Goal: Contribute content: Add original content to the website for others to see

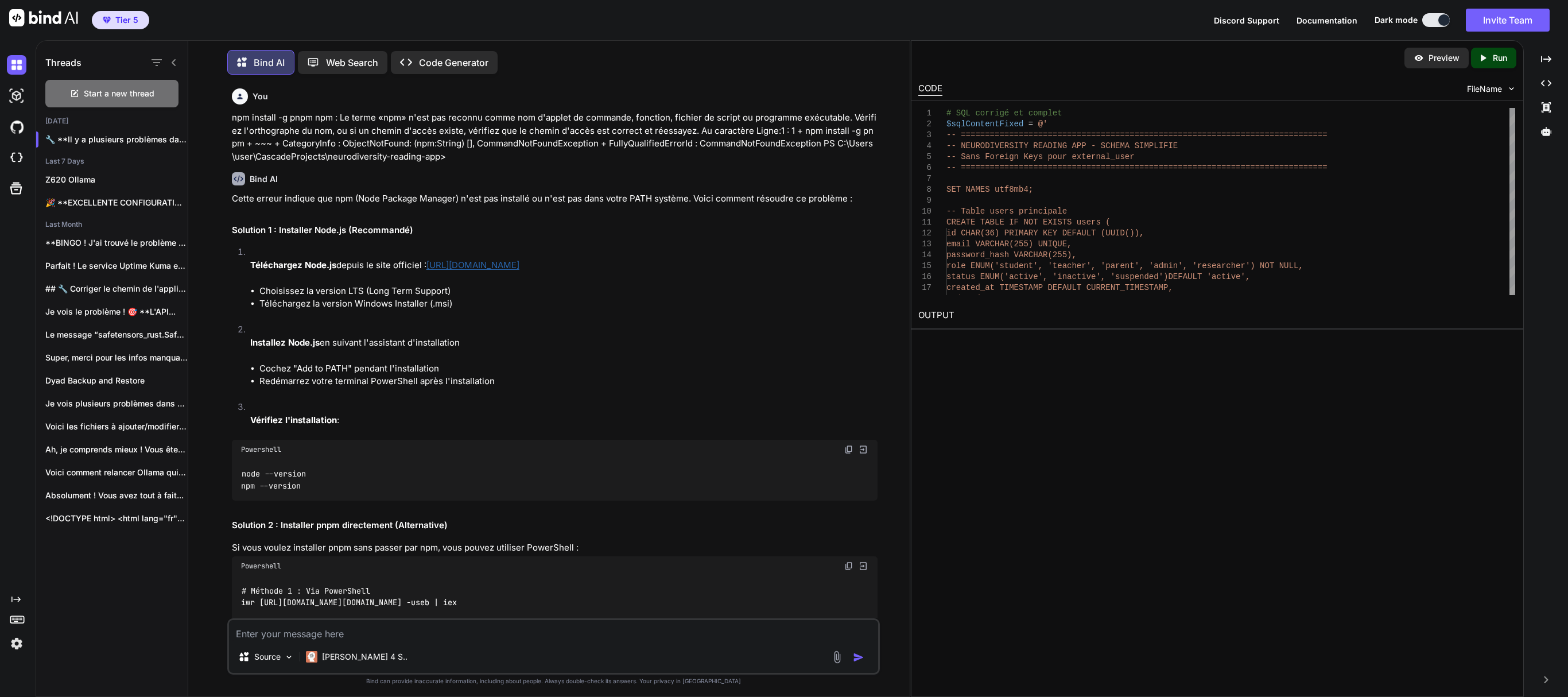
type textarea "x"
type textarea "}) .catch((error) => { console.error('💥 Process failed:', error.message); proce…"
type textarea "x"
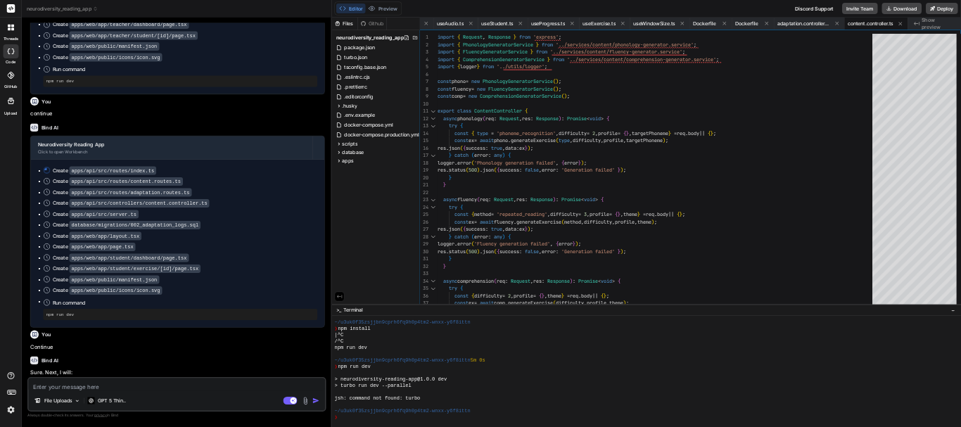
scroll to position [47033, 0]
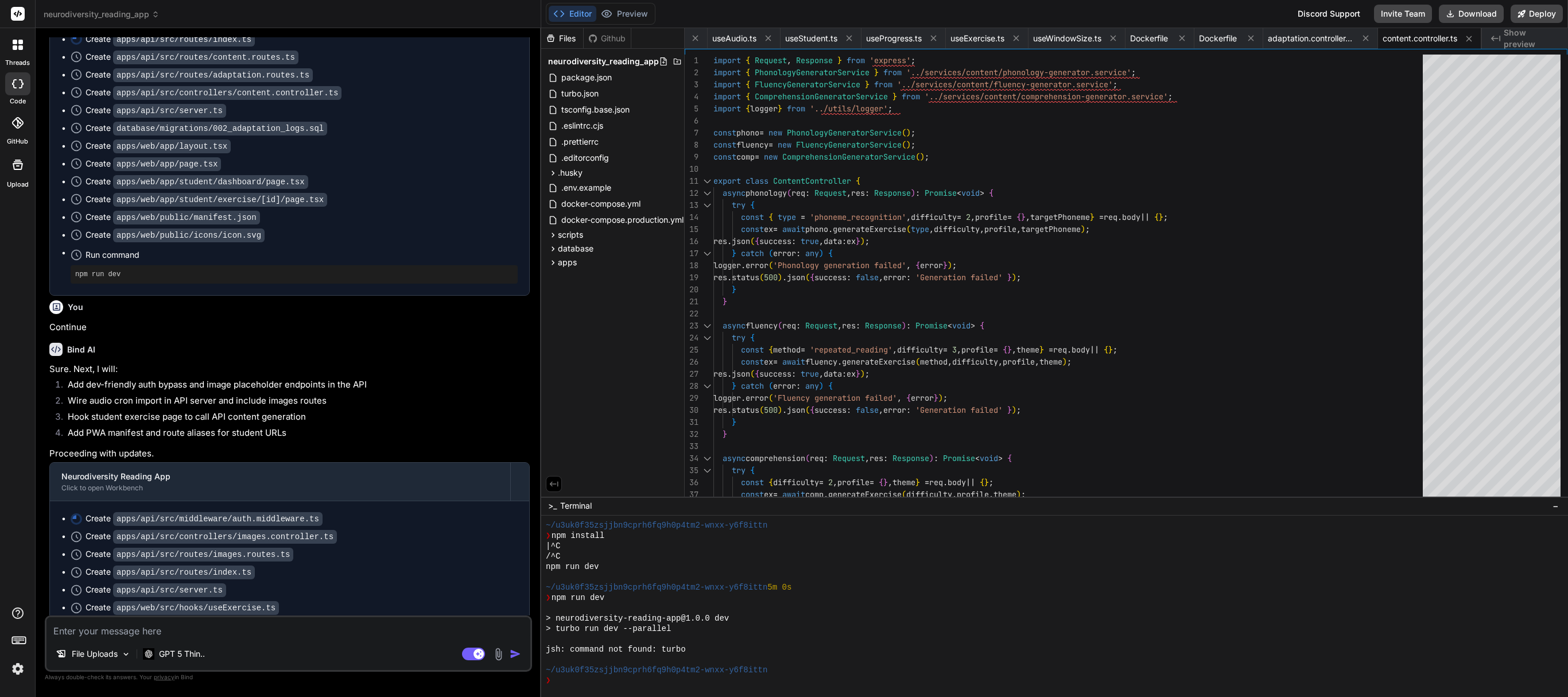
type textarea "}"
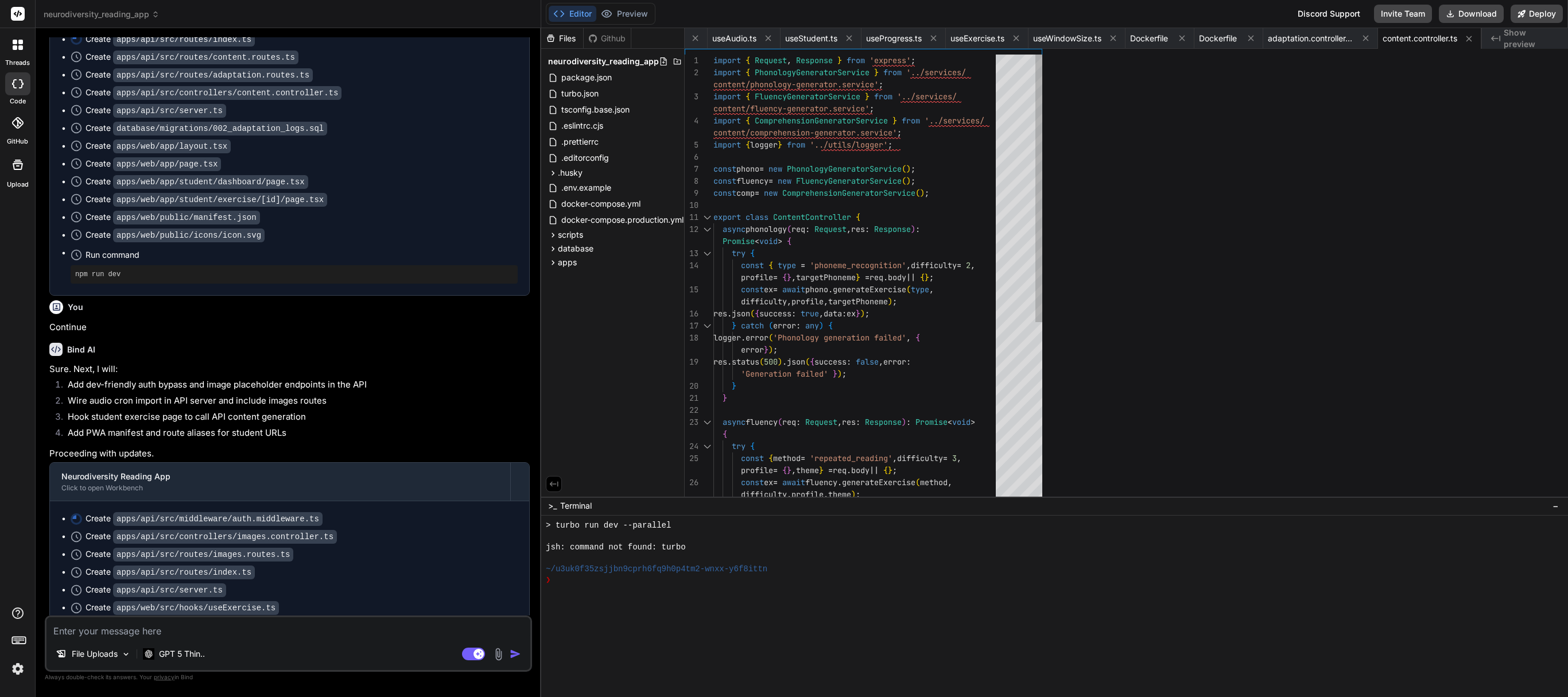
type textarea "x"
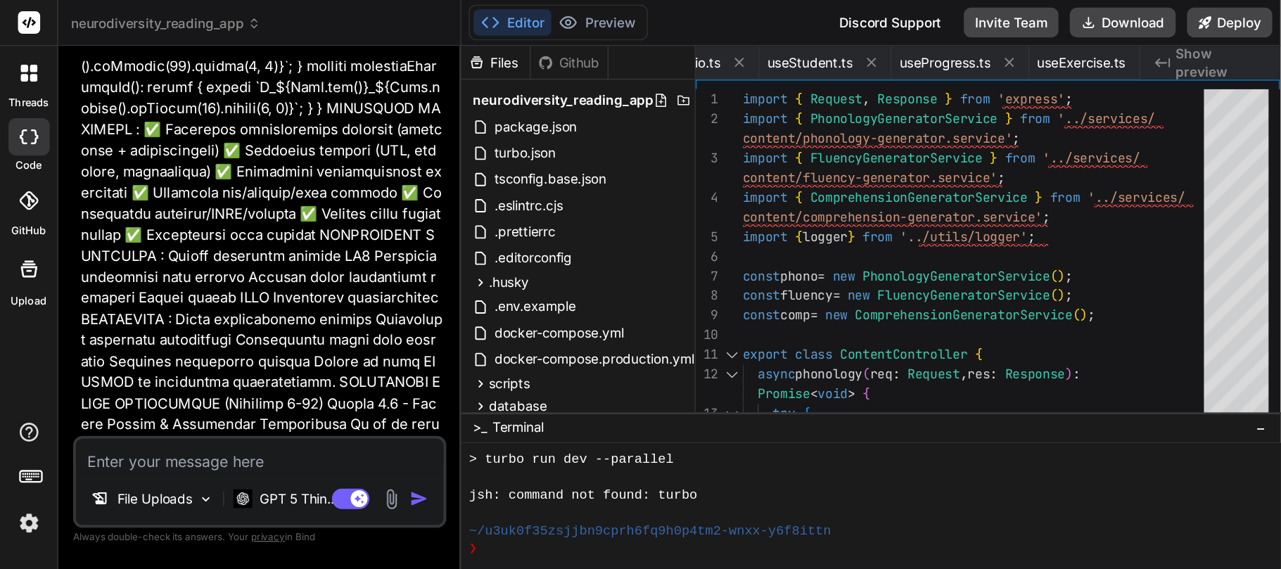
scroll to position [47314, 0]
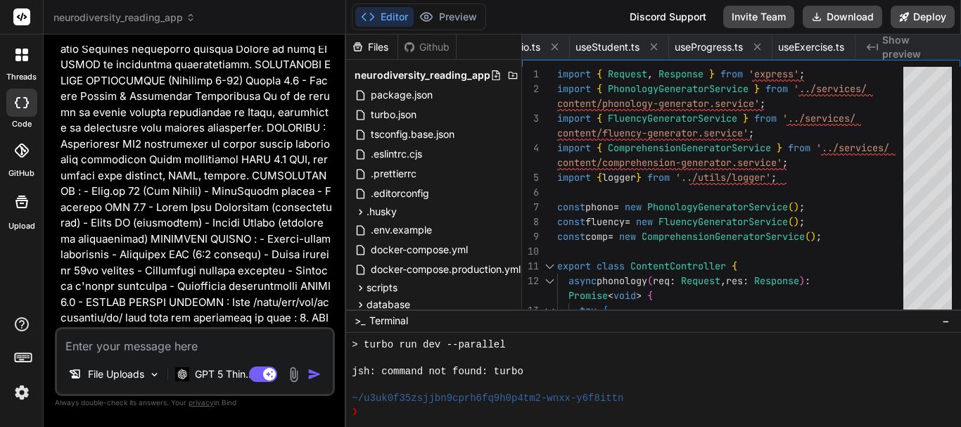
type textarea "res.status(500).json({ success: false, error: 'Generation failed' }); } } }"
type textarea "x"
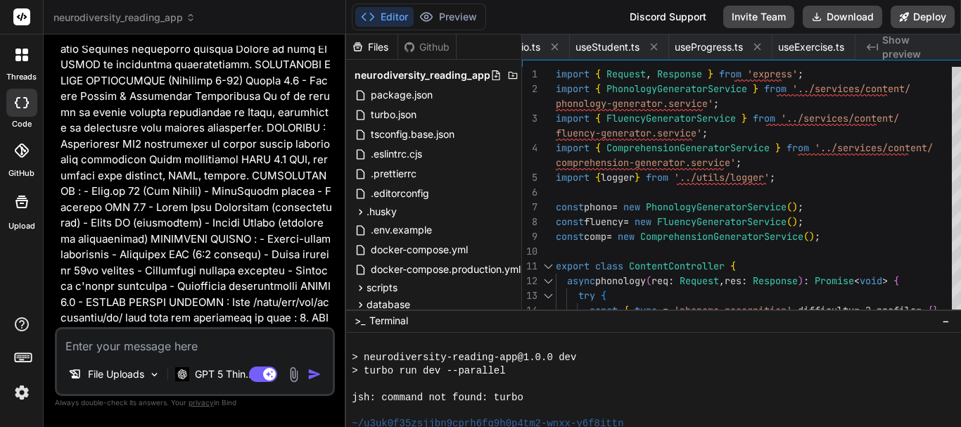
type textarea "}"
type textarea "x"
type textarea "const ex = await comp.generateExercise(difficulty, profile, theme); res.json({ …"
type textarea "x"
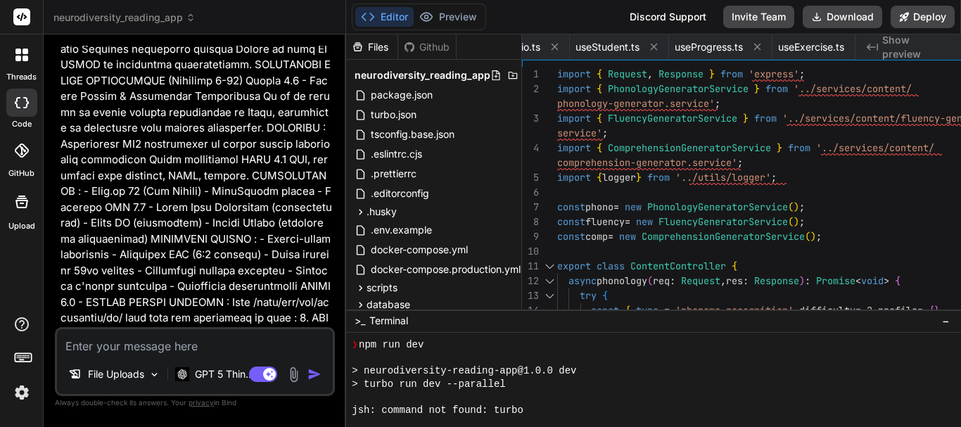
type textarea "}"
type textarea "x"
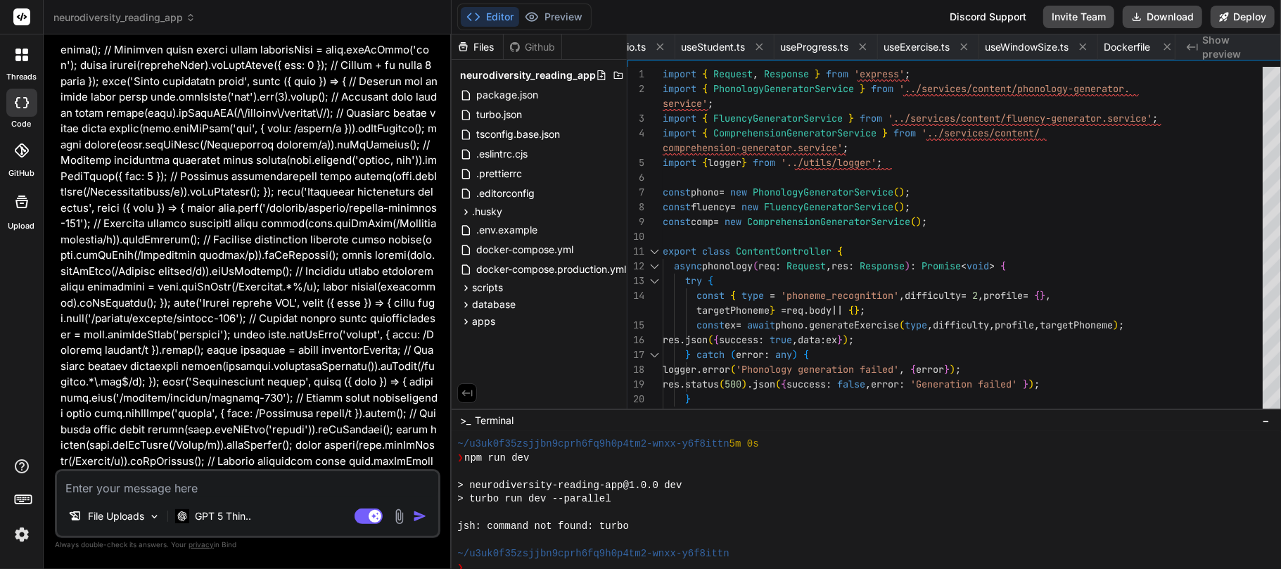
type textarea "logger.error('Comprehension generation failed', { error }); res.status(500).jso…"
type textarea "x"
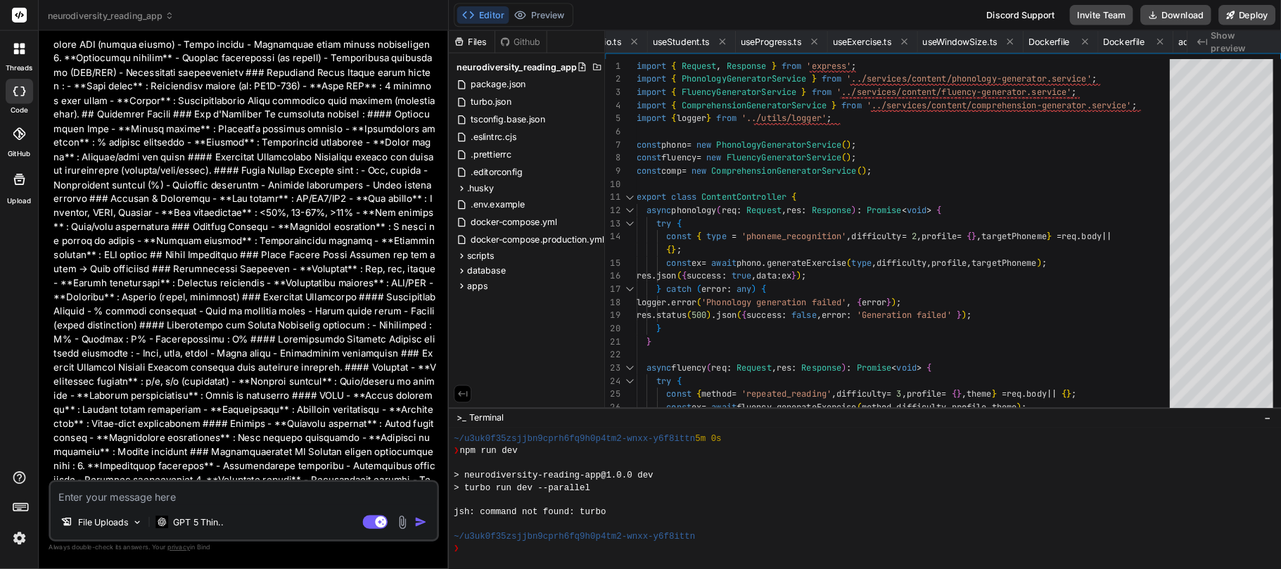
scroll to position [49951, 0]
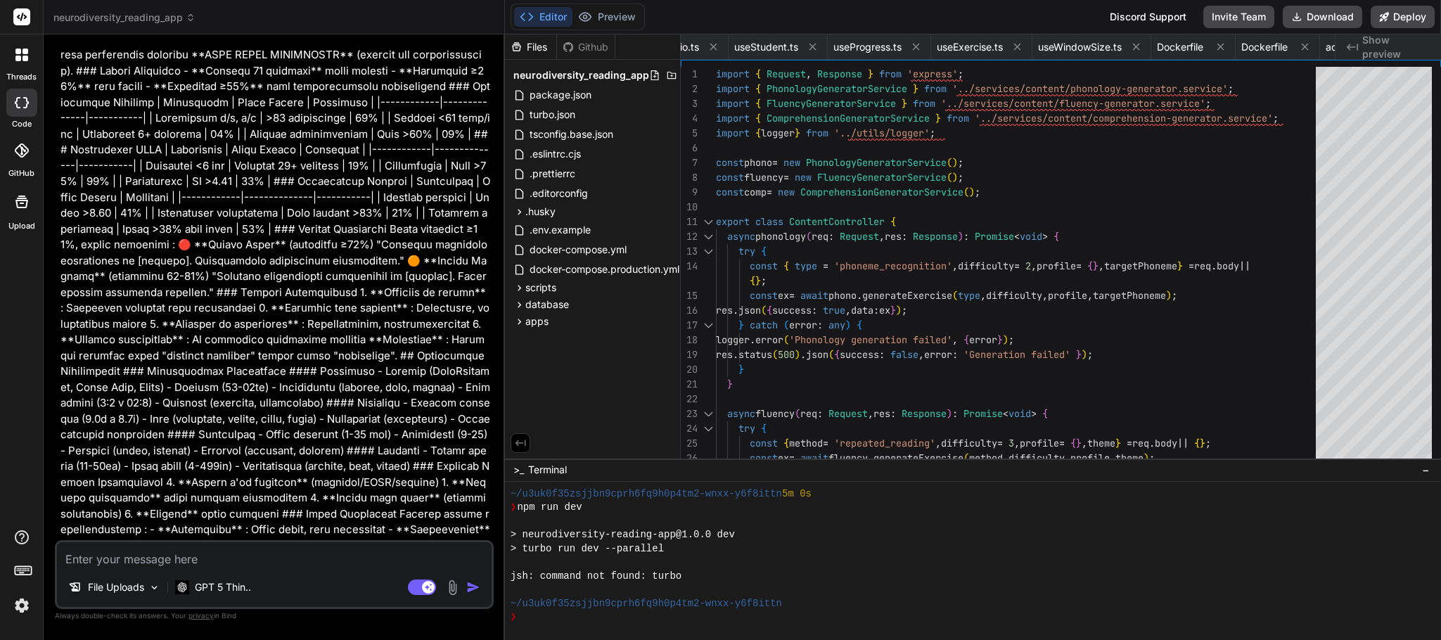
type textarea "const ex = await comp.generateExercise(difficulty, profile, theme); res.json({ …"
type textarea "x"
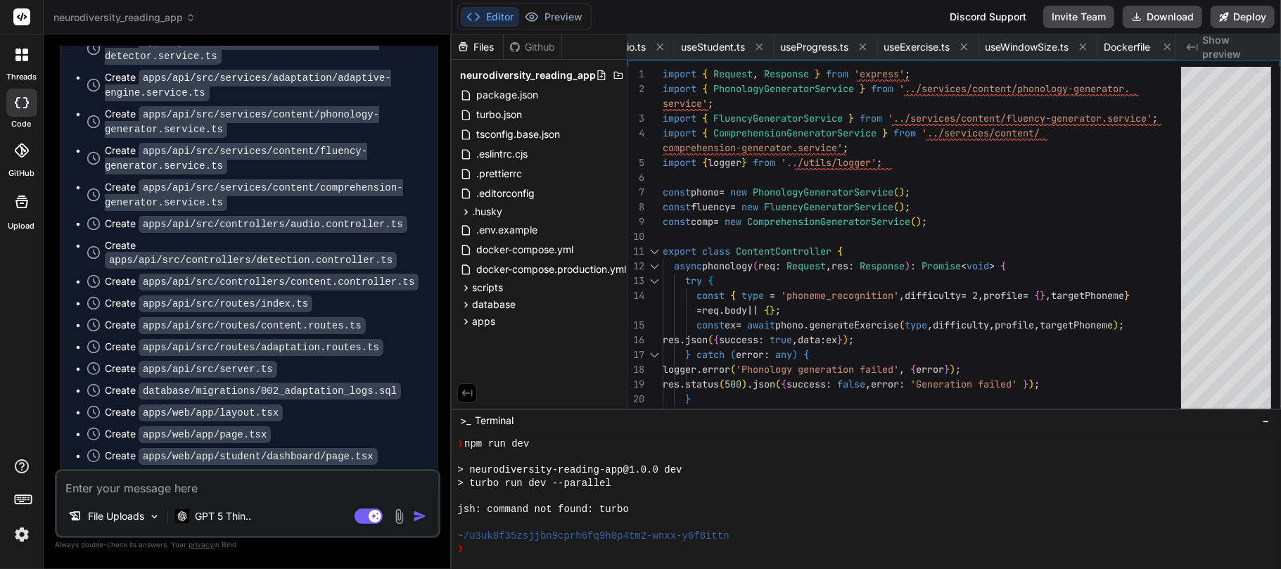
scroll to position [68996, 0]
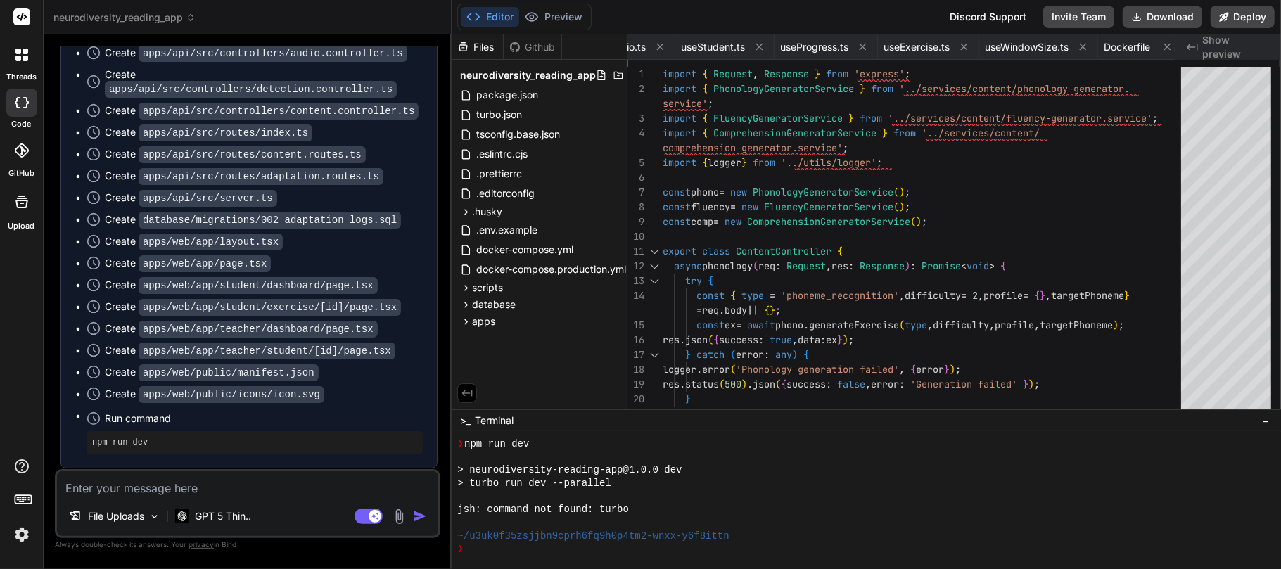
click at [155, 484] on textarea at bounding box center [247, 483] width 381 height 25
type textarea "c"
type textarea "x"
type textarea "co"
type textarea "x"
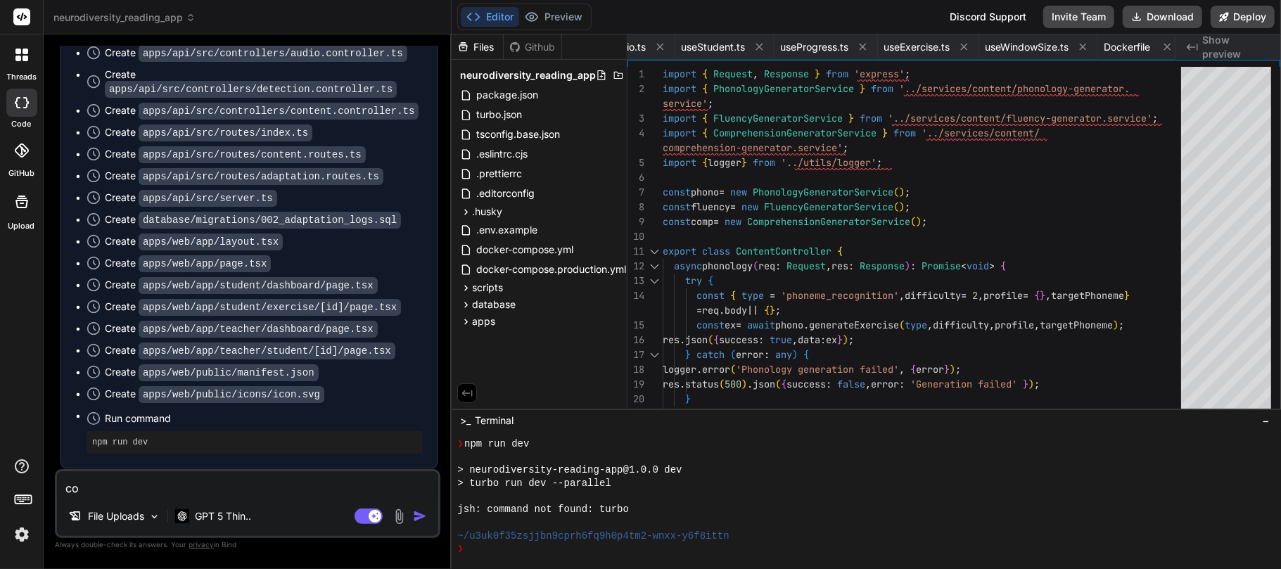
type textarea "con"
type textarea "x"
type textarea "cont"
type textarea "x"
type textarea "conti"
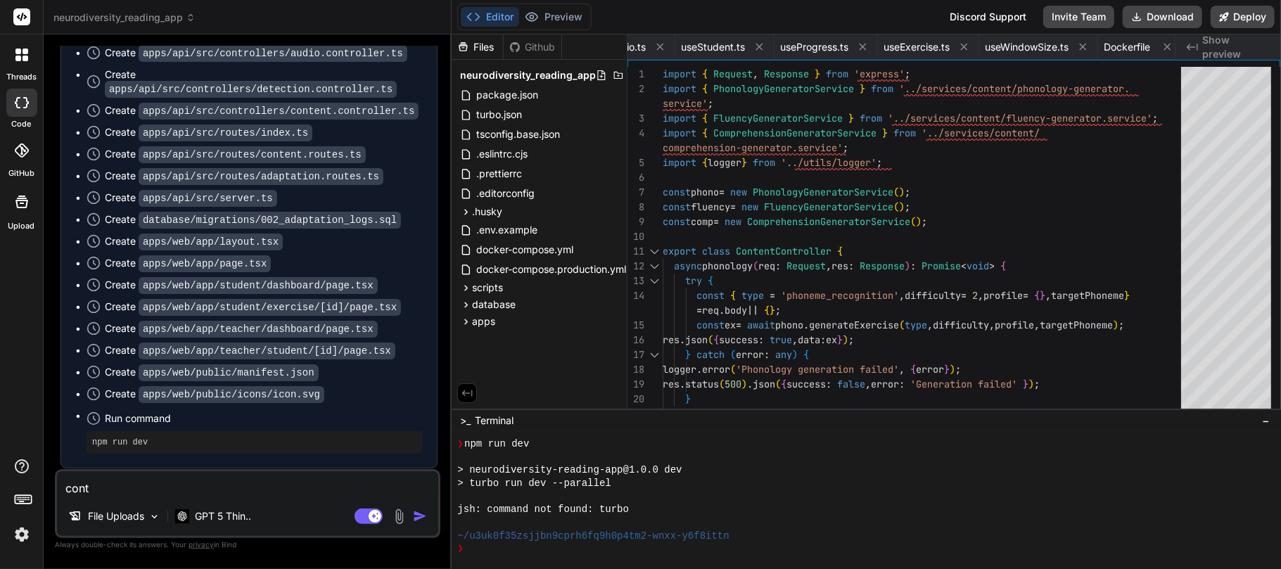
type textarea "x"
type textarea "contin"
type textarea "x"
type textarea "continu"
type textarea "x"
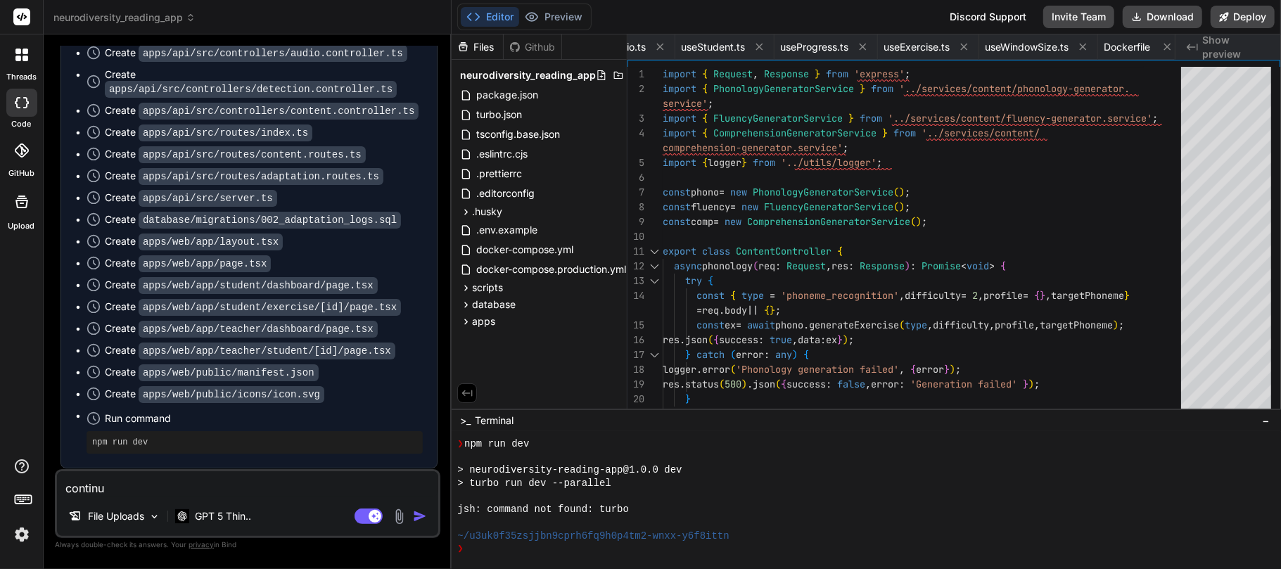
type textarea "continue"
type textarea "x"
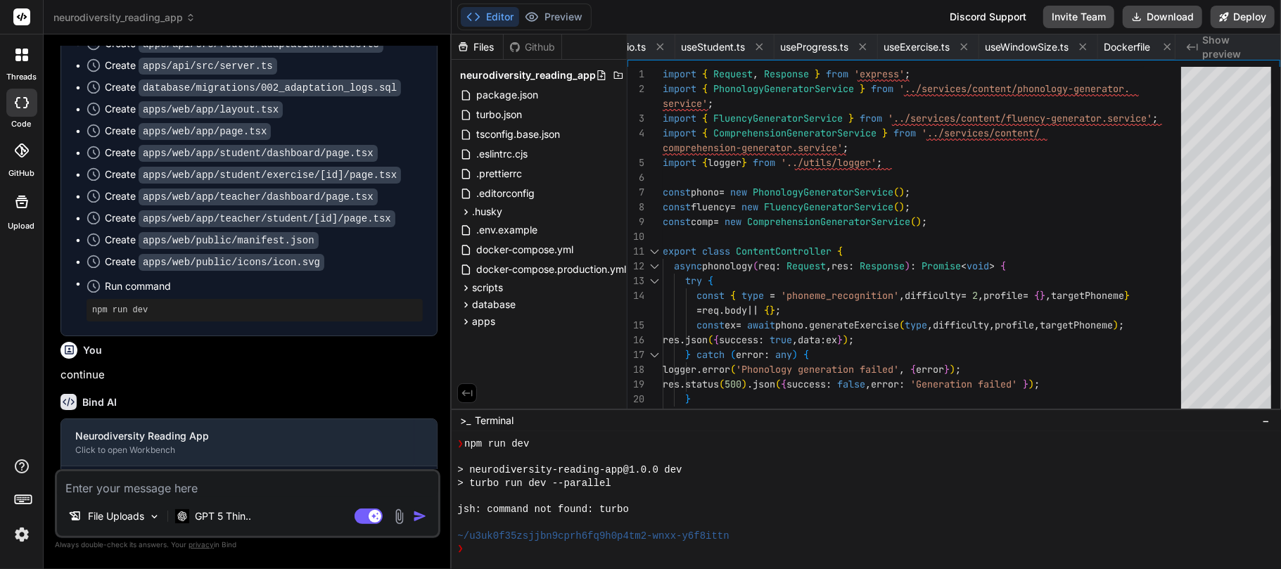
scroll to position [69143, 0]
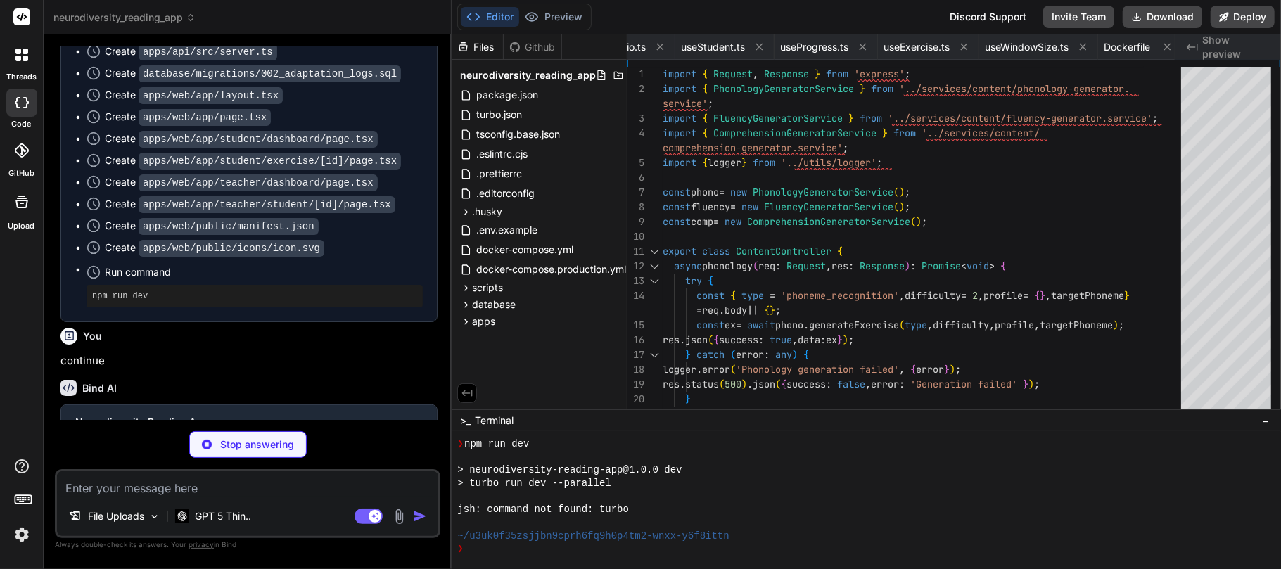
type textarea "x"
type textarea "res.setHeader('Content-Type', 'image/svg+xml'); res.setHeader('Cache-Control', …"
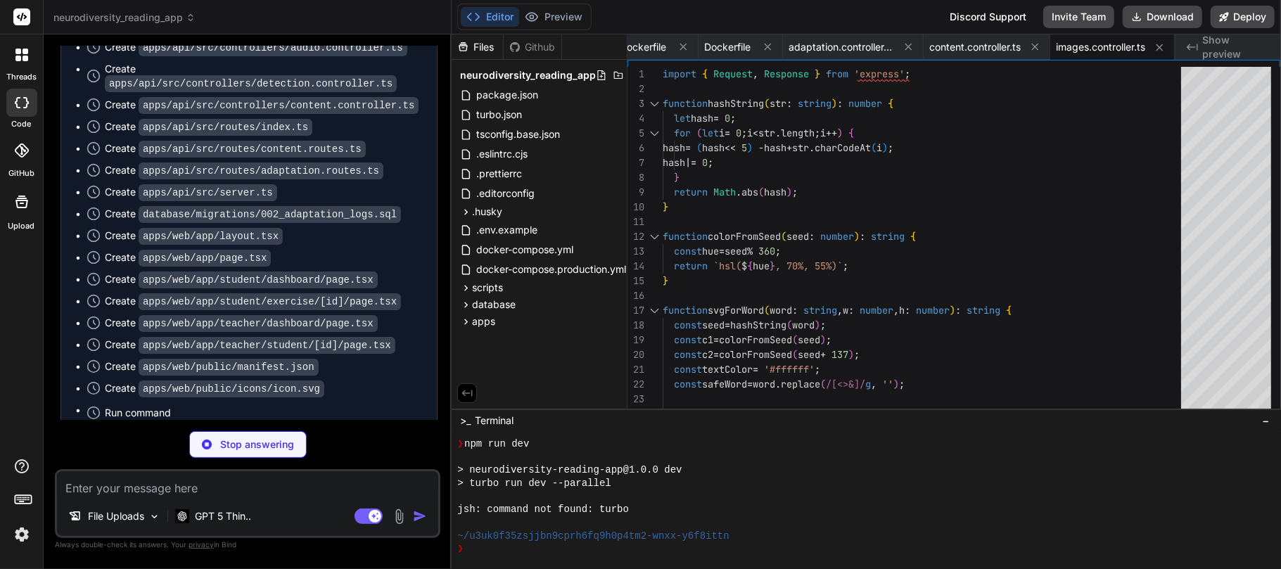
scroll to position [68896, 0]
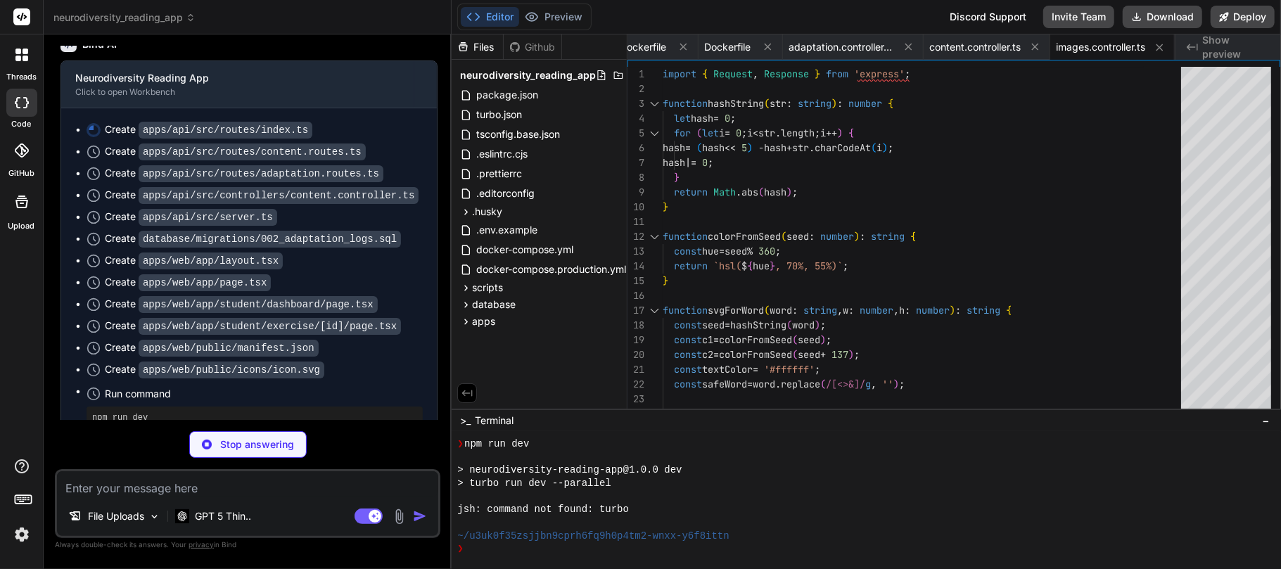
scroll to position [69522, 0]
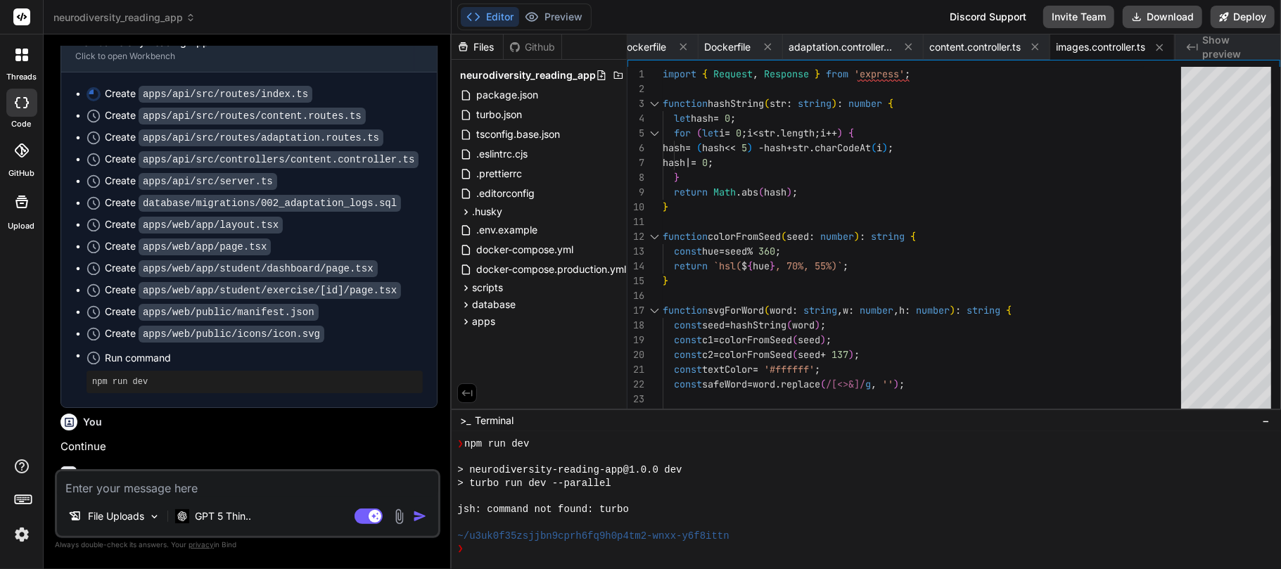
type textarea "x"
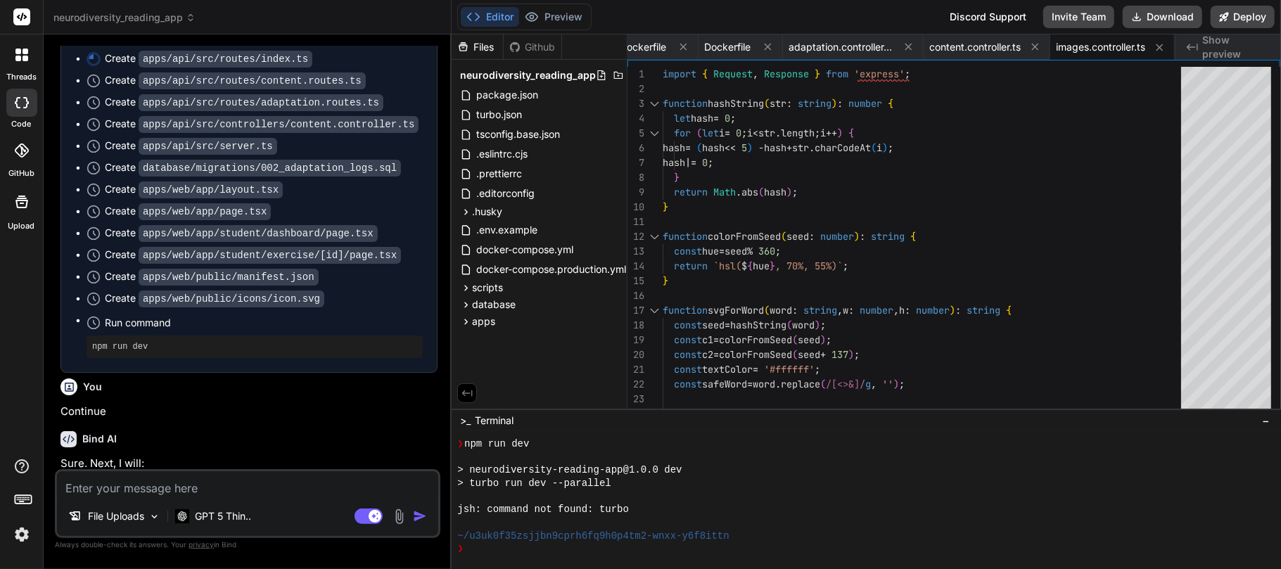
scroll to position [69568, 0]
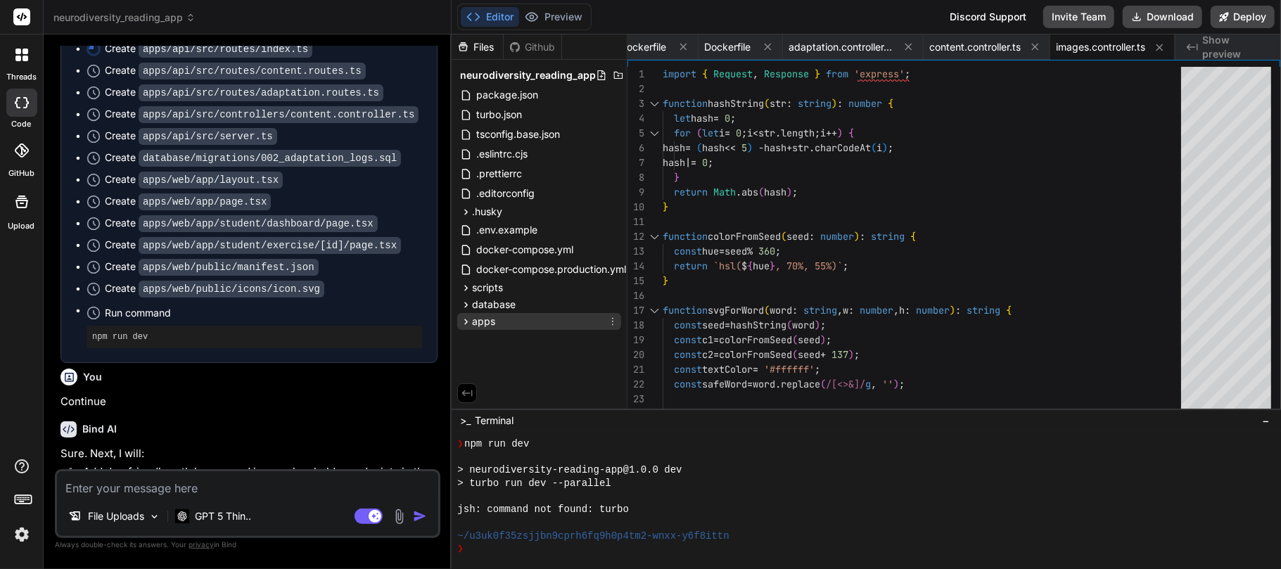
click at [490, 324] on span "apps" at bounding box center [483, 321] width 23 height 14
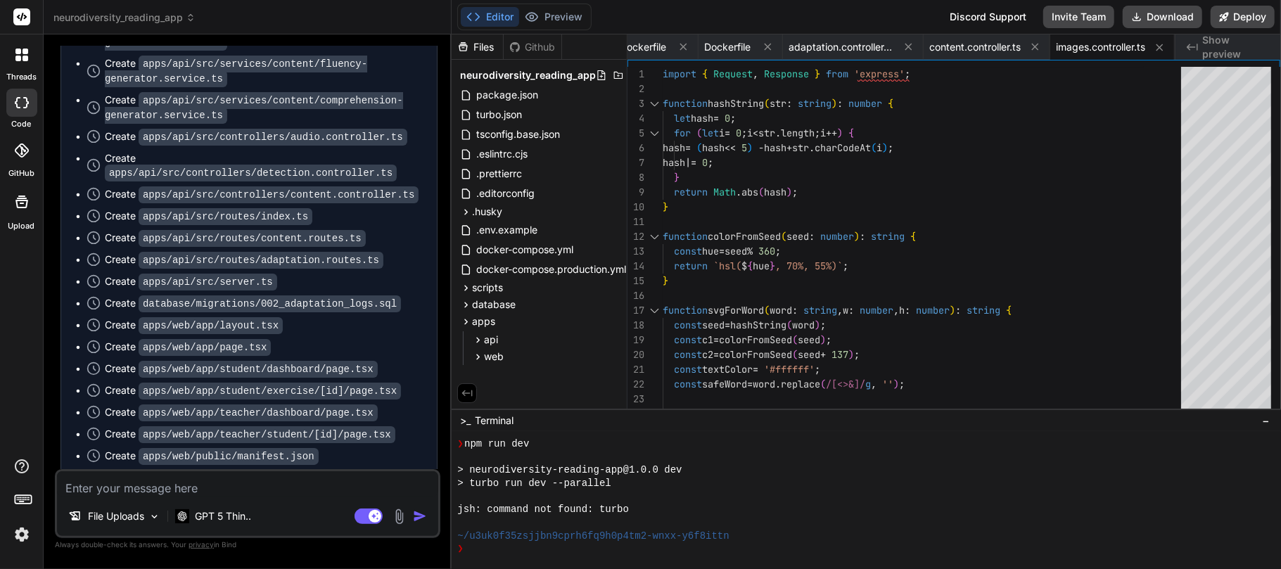
scroll to position [68910, 0]
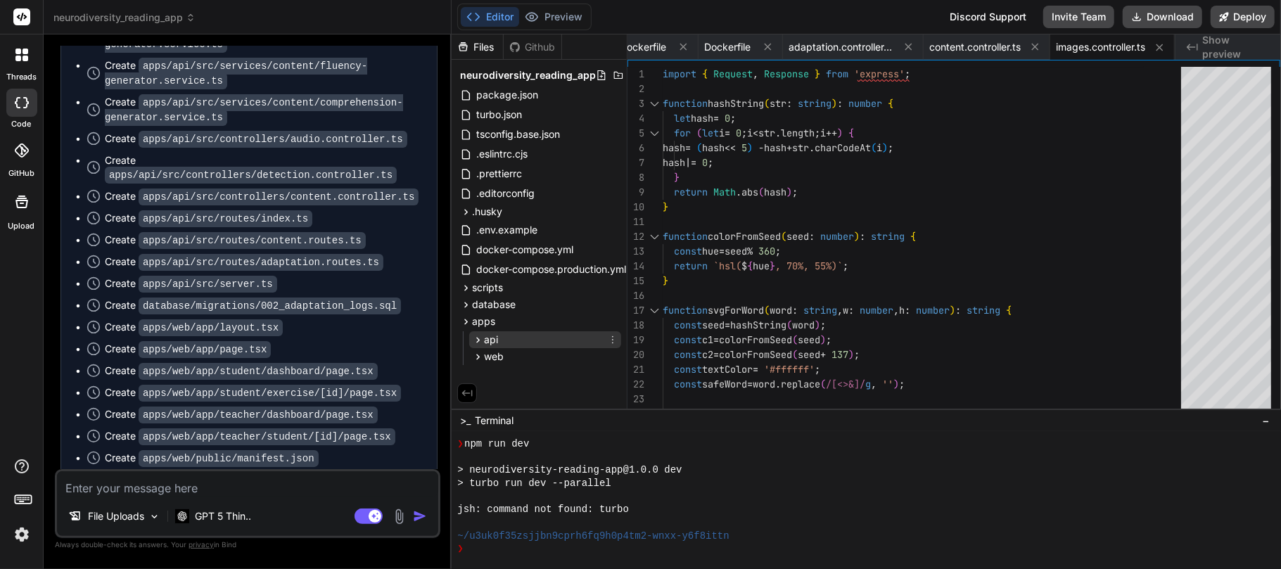
click at [488, 336] on span "api" at bounding box center [491, 340] width 14 height 14
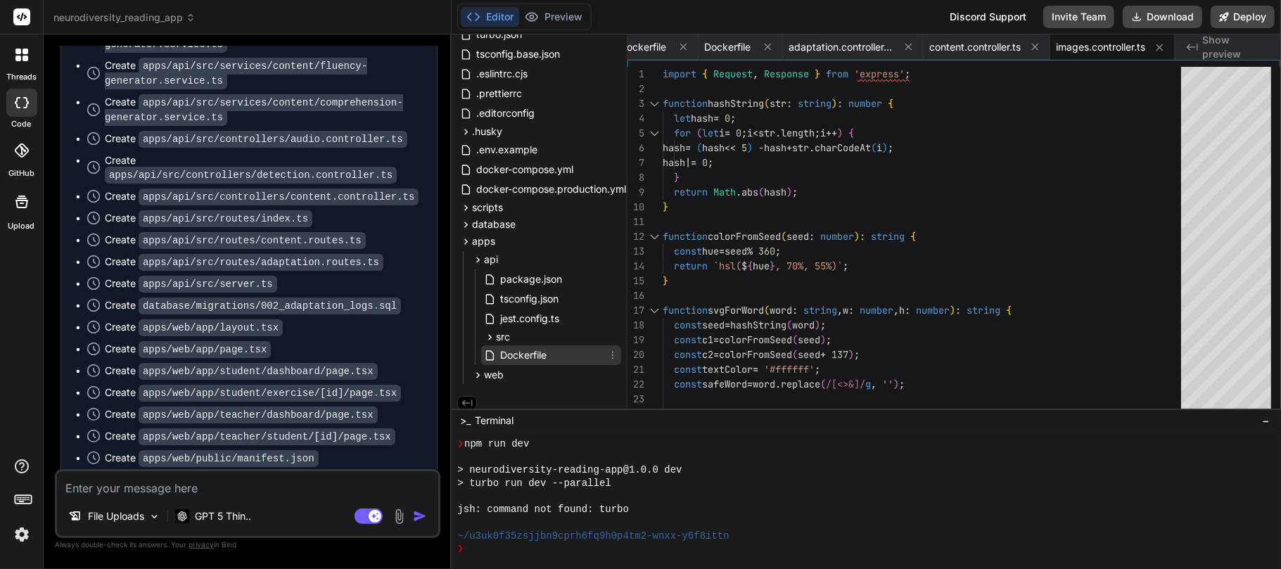
scroll to position [90, 0]
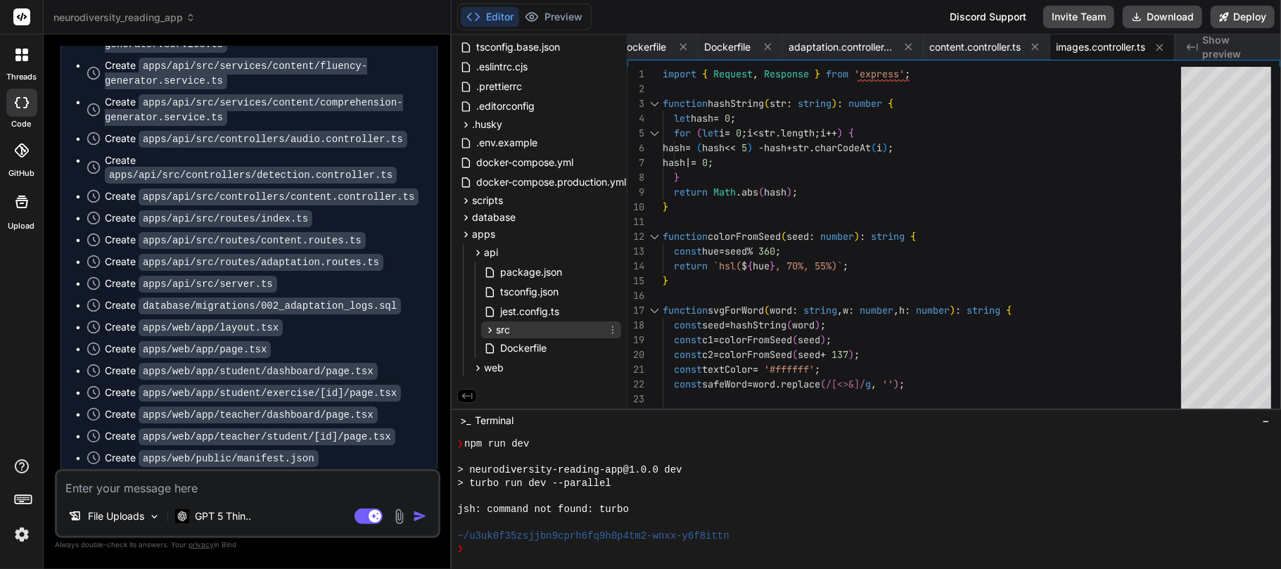
click at [507, 327] on span "src" at bounding box center [503, 330] width 14 height 14
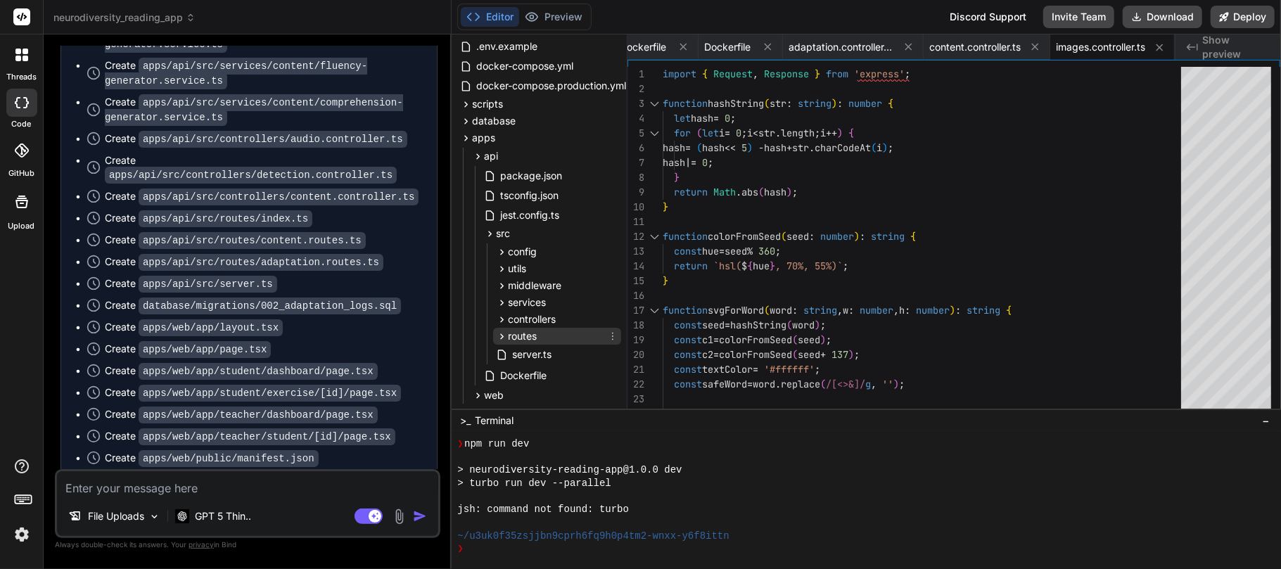
click at [524, 336] on span "routes" at bounding box center [522, 336] width 29 height 14
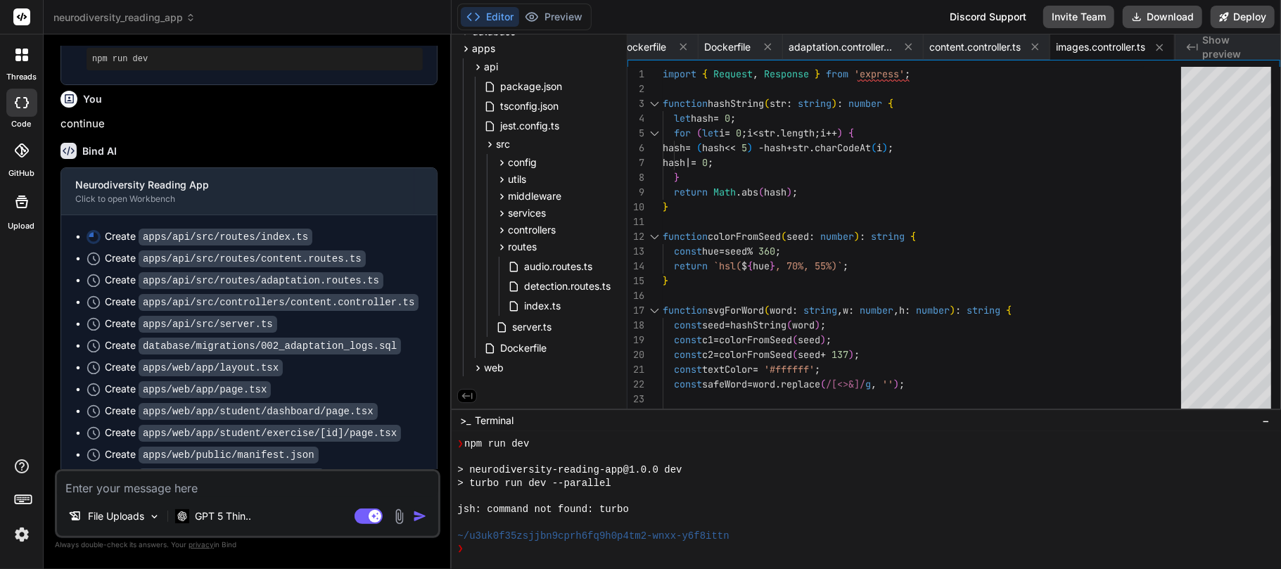
scroll to position [69568, 0]
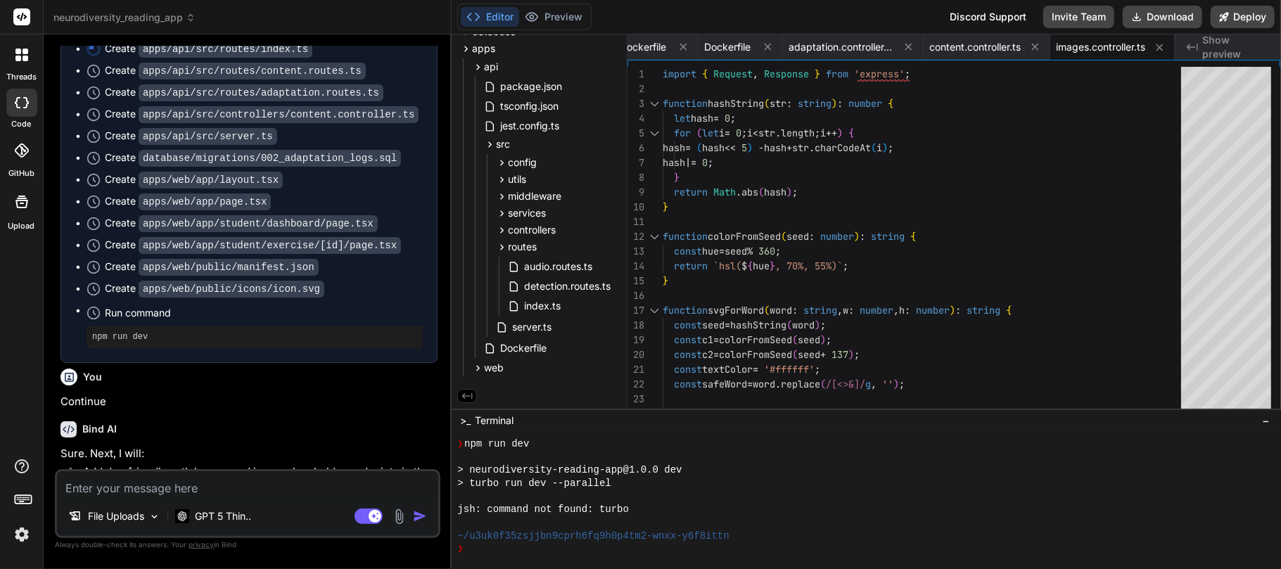
click at [128, 487] on textarea at bounding box center [247, 483] width 381 height 25
type textarea "I"
type textarea "x"
type textarea "Il"
type textarea "x"
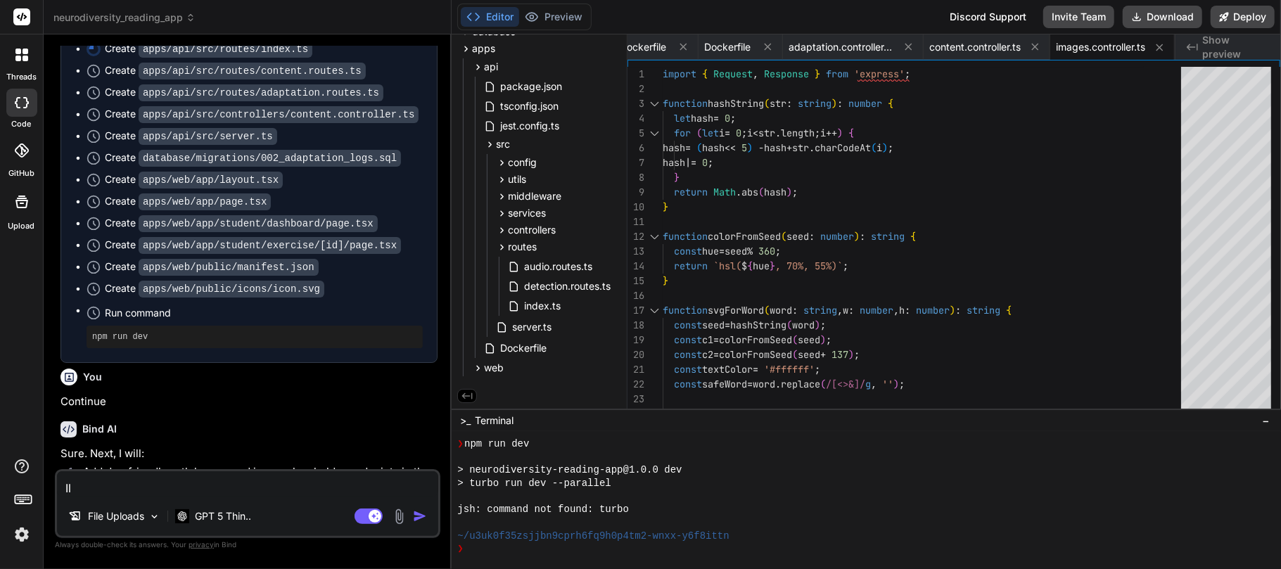
type textarea "I"
type textarea "x"
type textarea "R"
type textarea "x"
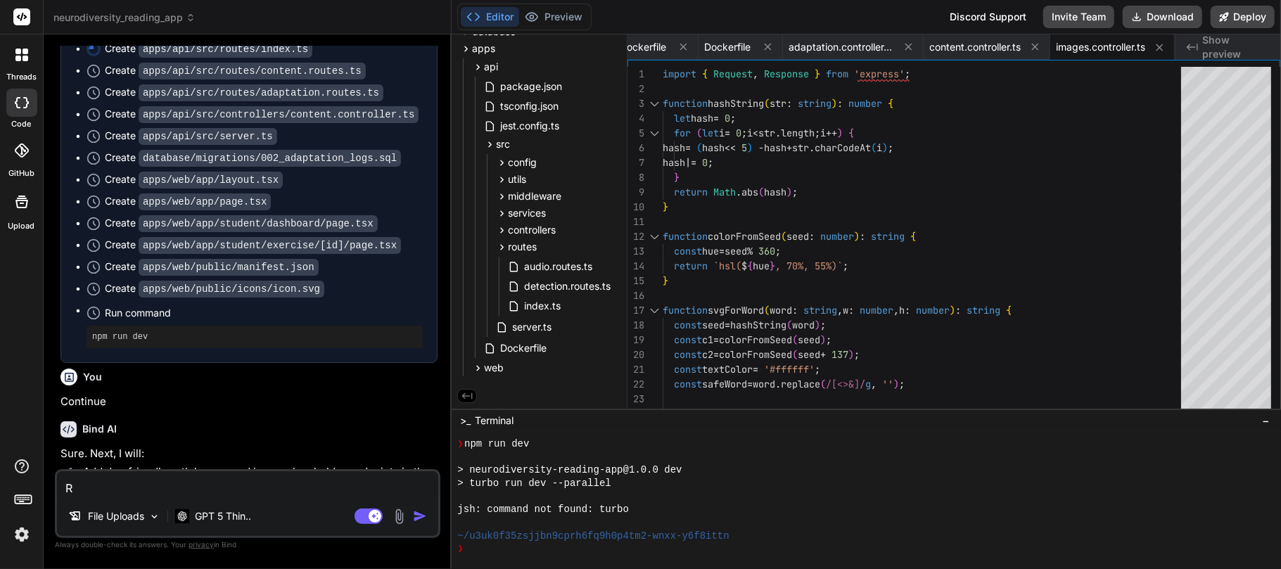
type textarea "Re"
type textarea "x"
type textarea "Rev"
type textarea "x"
type textarea "Revi"
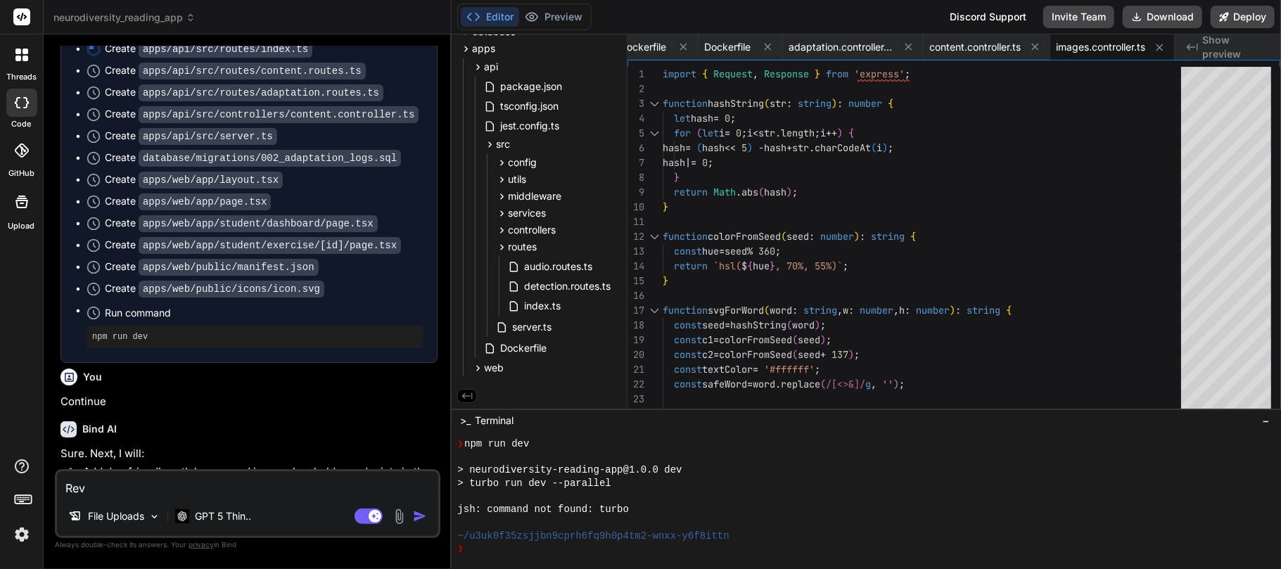
type textarea "x"
type textarea "Revie"
type textarea "x"
type textarea "Revi"
type textarea "x"
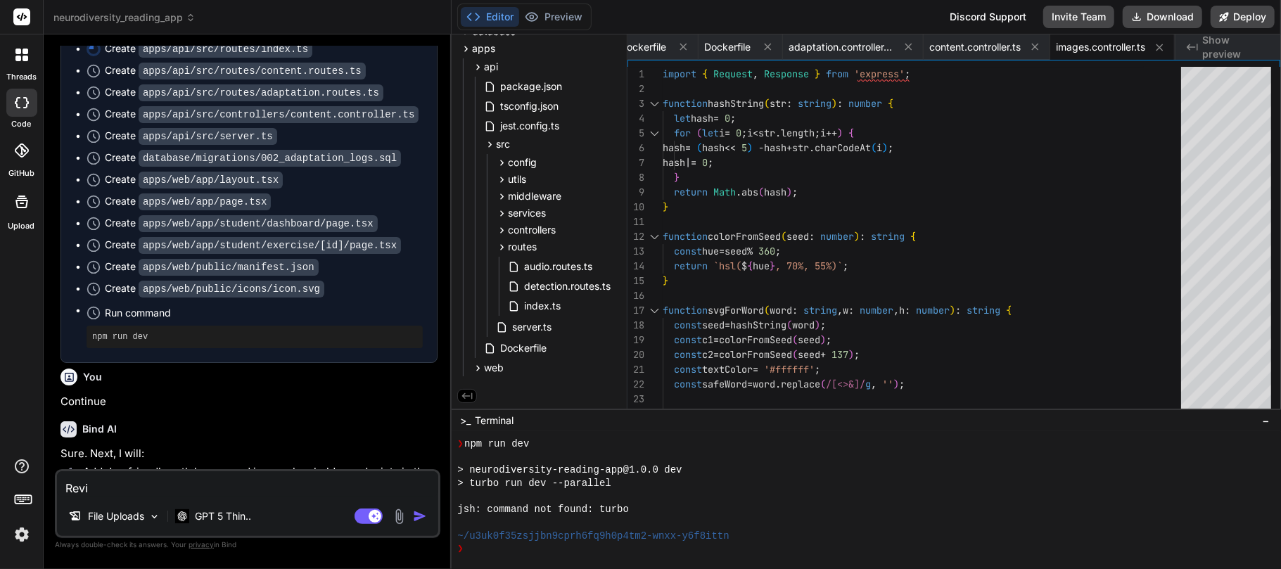
type textarea "Rev"
type textarea "x"
type textarea "Re"
type textarea "x"
type textarea "Reg"
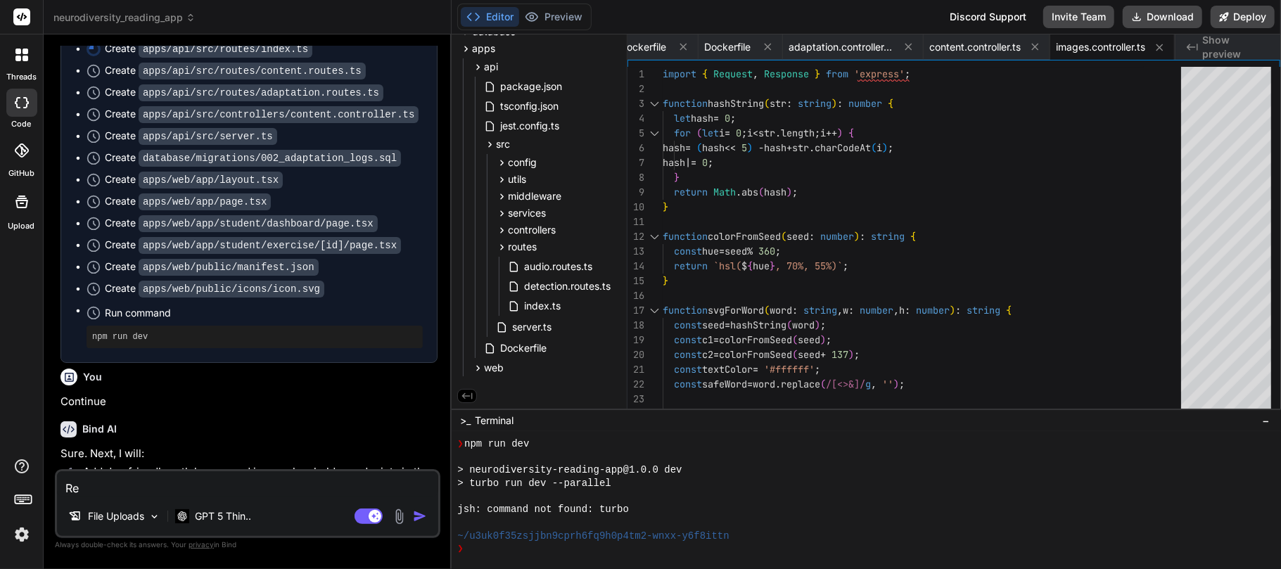
type textarea "x"
type textarea "Rega"
type textarea "x"
type textarea "Regar"
type textarea "x"
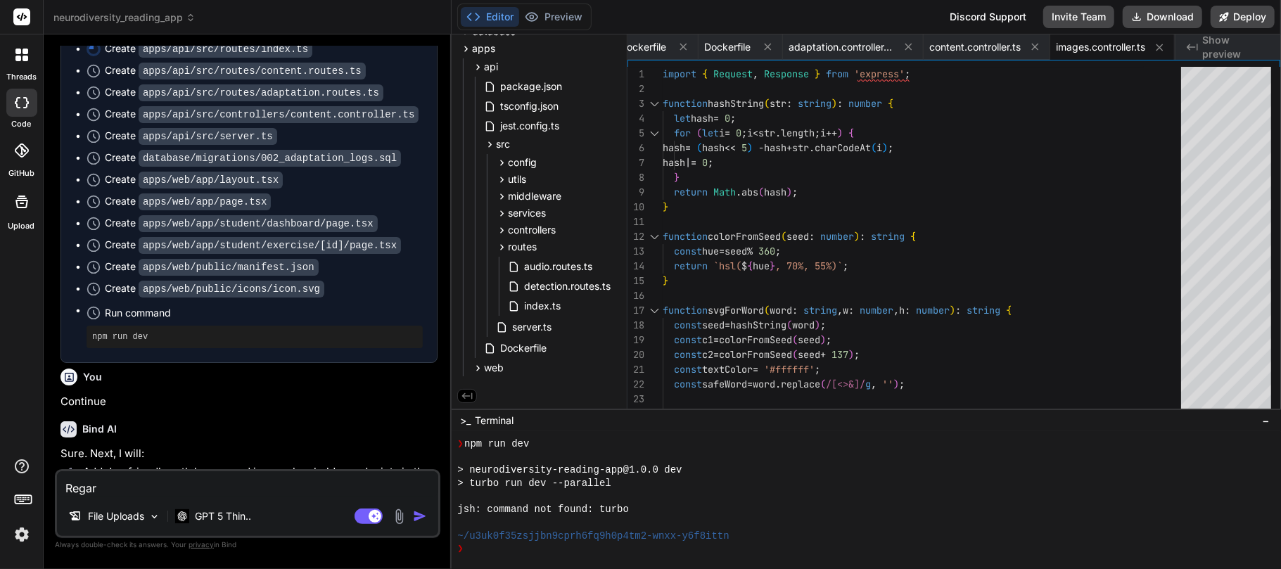
type textarea "Regard"
type textarea "x"
type textarea "Regarde"
type textarea "x"
type textarea "Regarde"
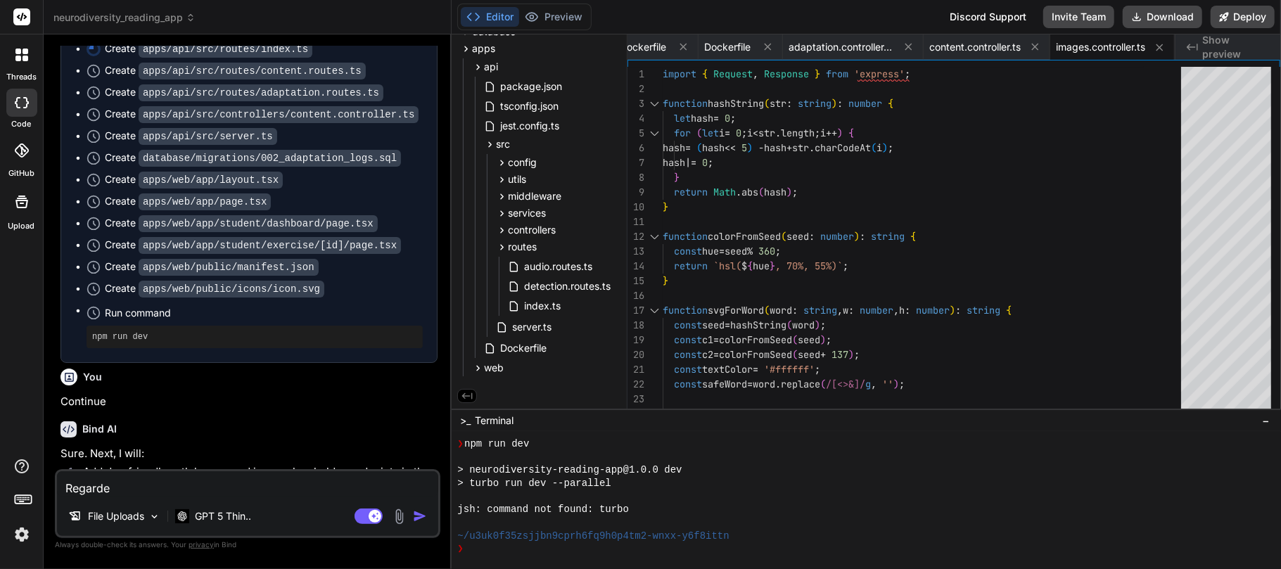
type textarea "x"
type textarea "Regarde t"
type textarea "x"
type textarea "Regarde to"
type textarea "x"
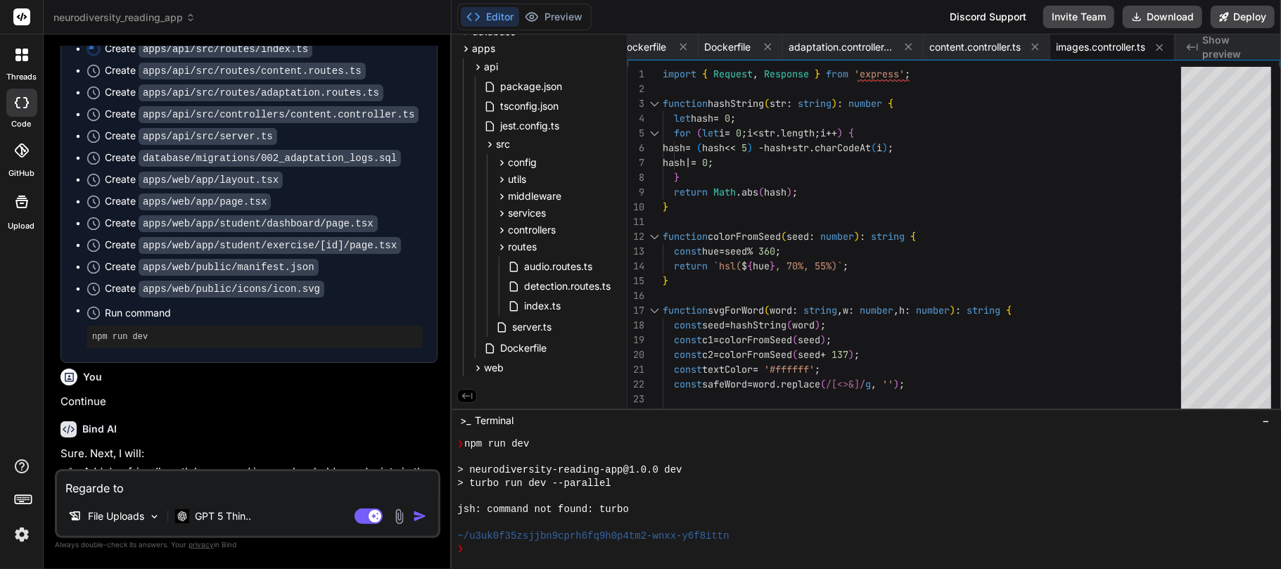
type textarea "Regarde ton"
type textarea "x"
type textarea "Regarde ton"
type textarea "x"
type textarea "Regarde ton i"
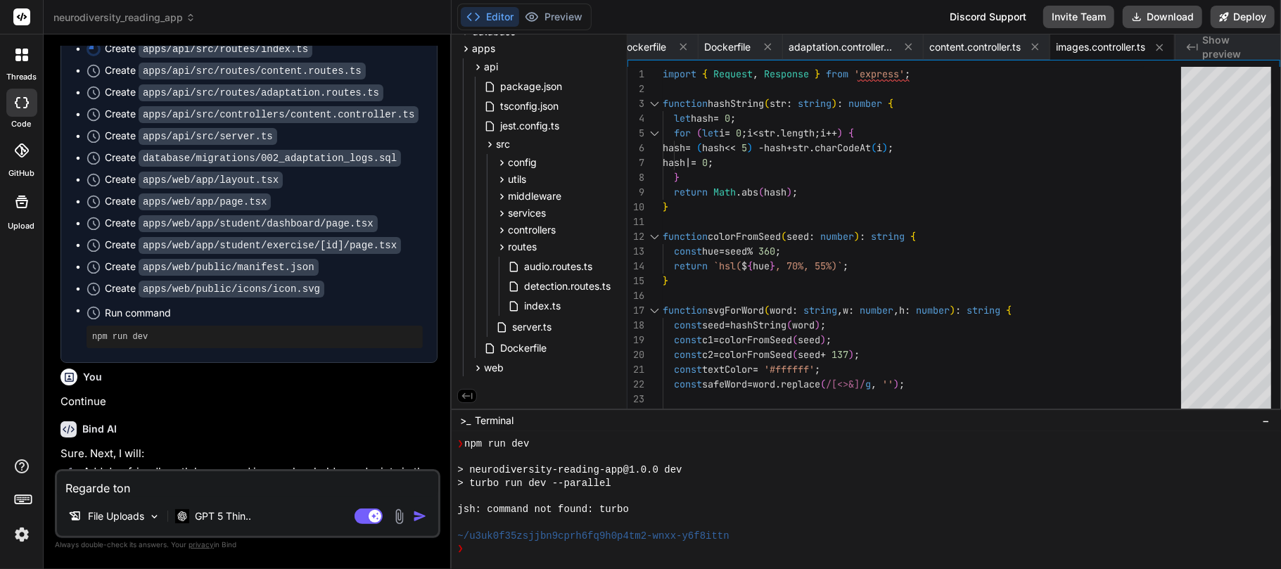
type textarea "x"
type textarea "Regarde ton is"
type textarea "x"
type textarea "Regarde ton ist"
type textarea "x"
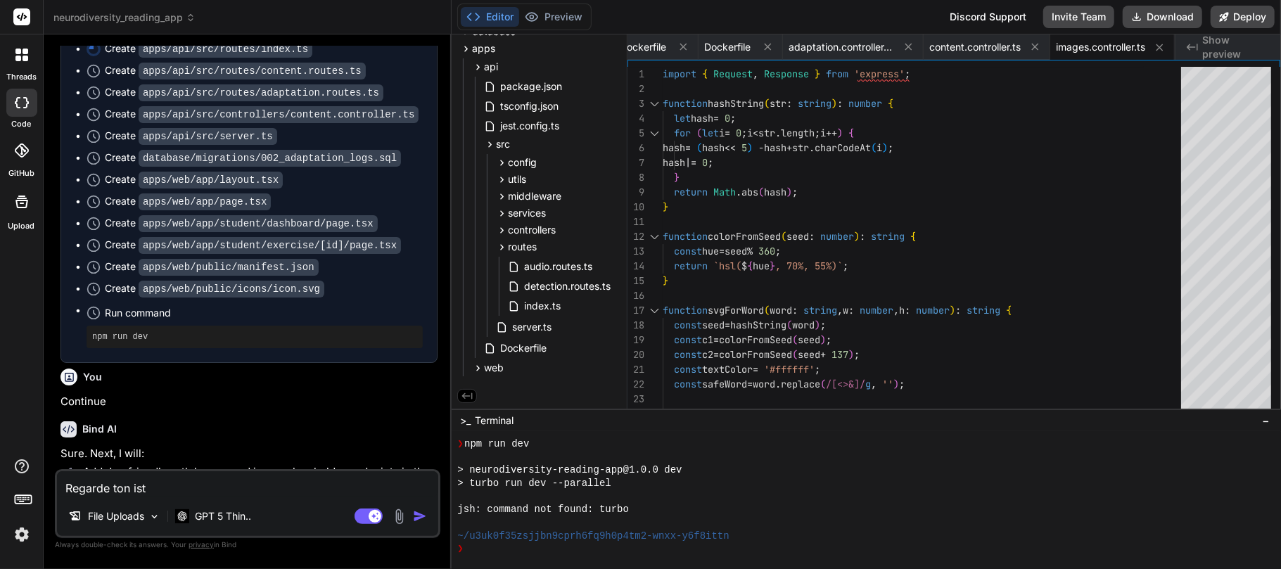
type textarea "Regarde ton ista"
type textarea "x"
type textarea "Regarde ton ist"
type textarea "x"
type textarea "Regarde ton is"
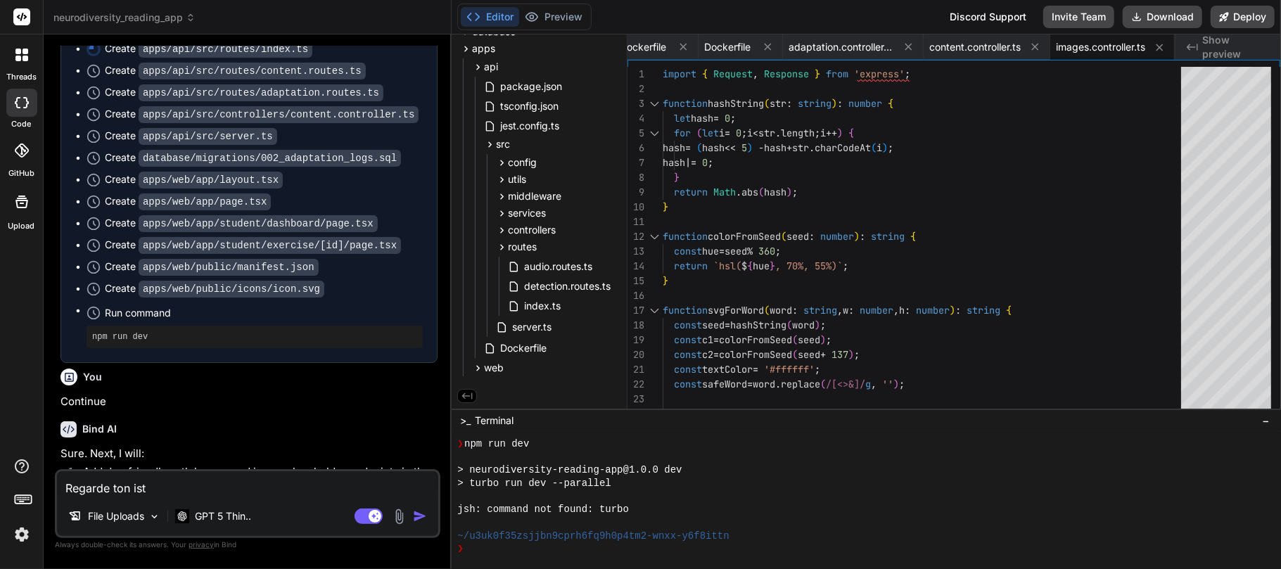
type textarea "x"
type textarea "Regarde ton i"
type textarea "x"
type textarea "Regarde ton"
type textarea "x"
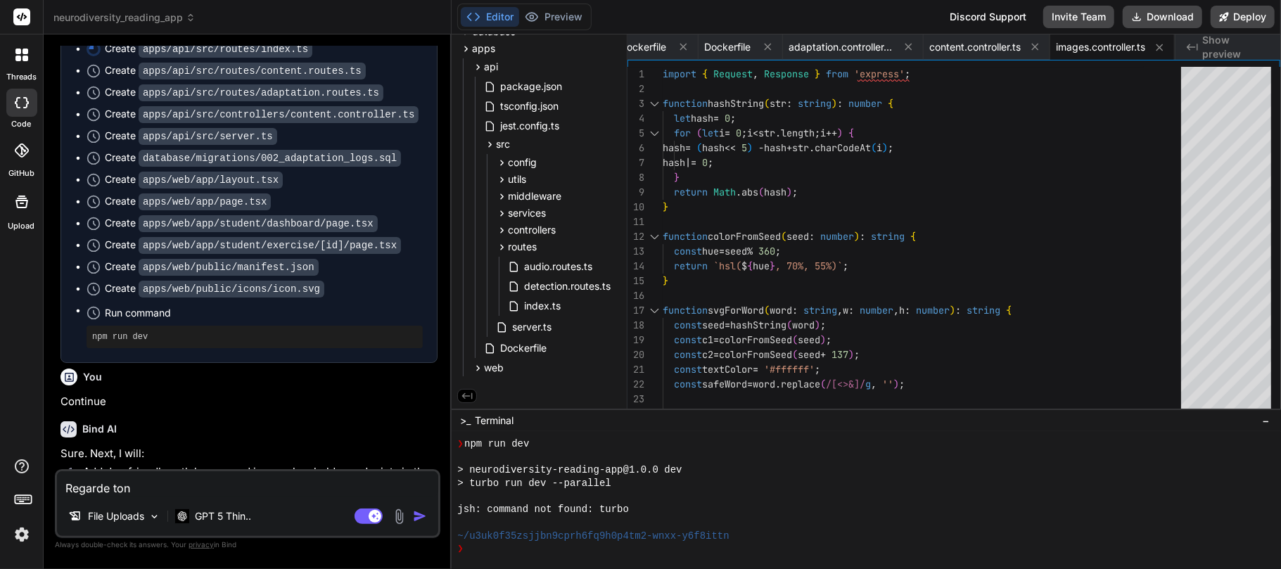
type textarea "Regarde ton h"
type textarea "x"
type textarea "Regarde ton hi"
type textarea "x"
type textarea "Regarde ton his"
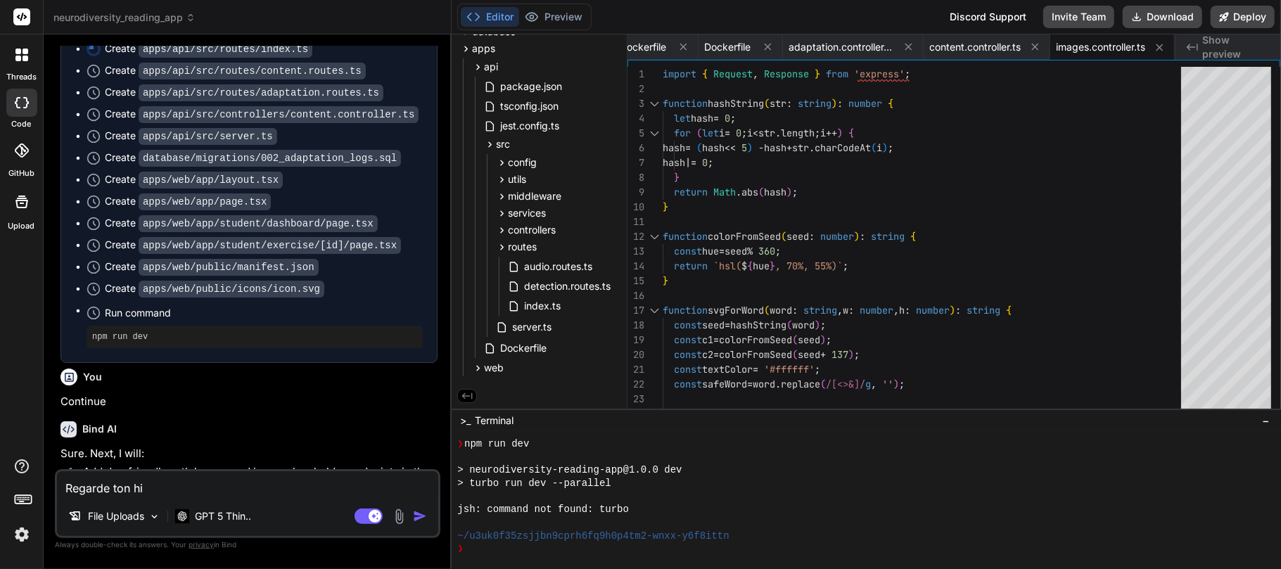
type textarea "x"
type textarea "Regarde ton hist"
type textarea "x"
type textarea "Regarde ton histo"
type textarea "x"
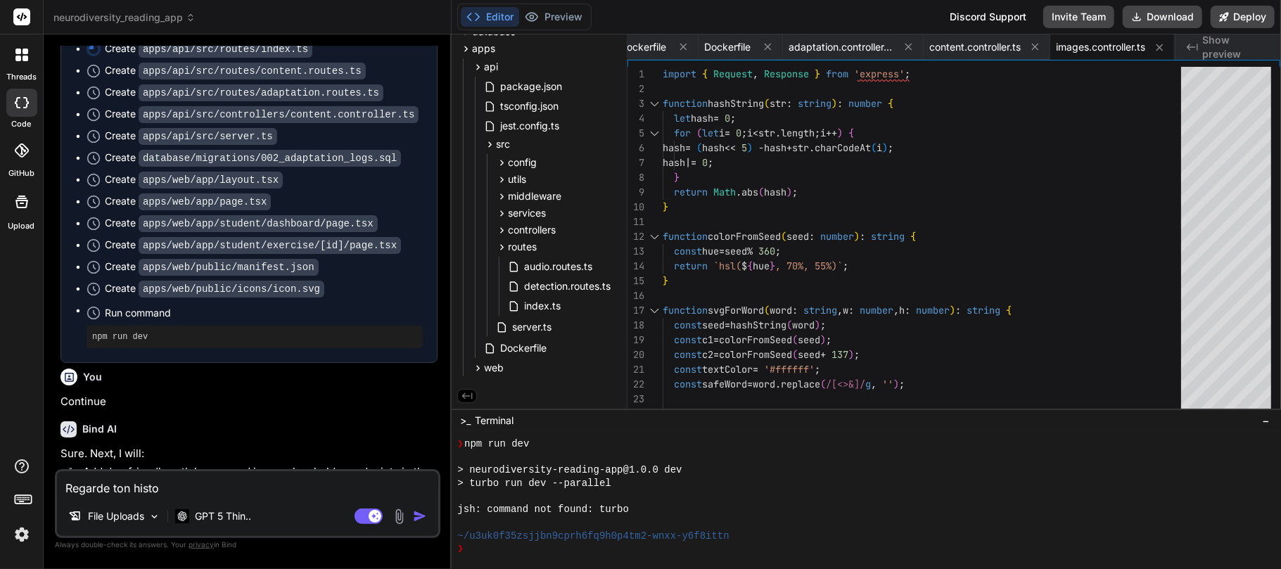
type textarea "Regarde ton histor"
type textarea "x"
type textarea "Regarde ton history"
type textarea "x"
type textarea "Regarde ton histor"
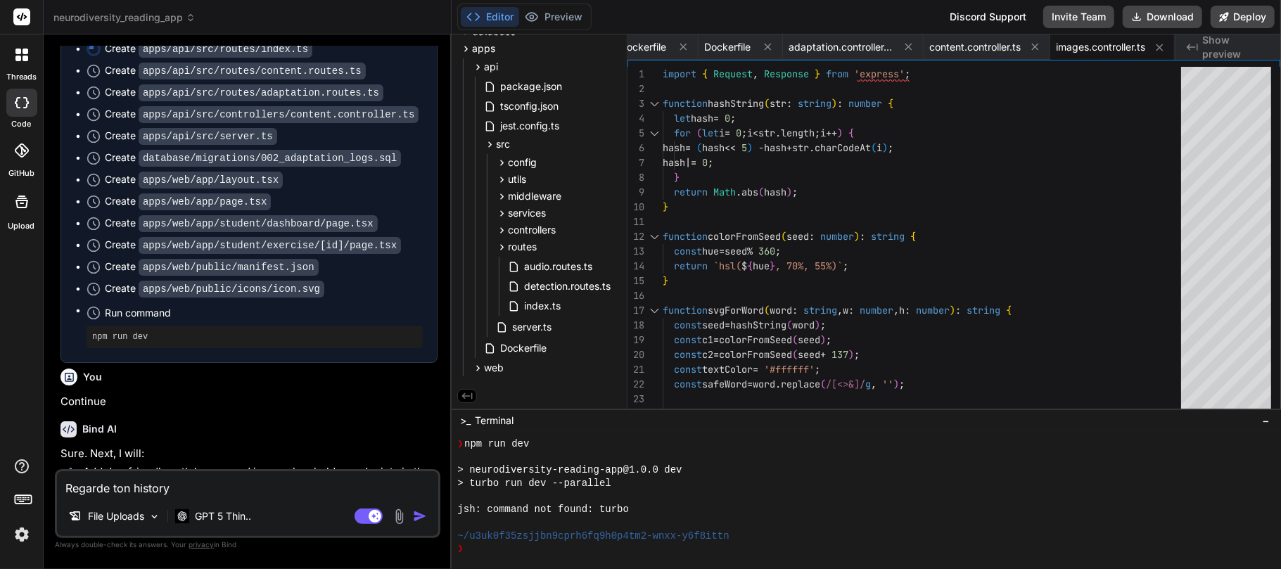
type textarea "x"
type textarea "Regarde ton histori"
type textarea "x"
type textarea "Regarde ton historiq"
type textarea "x"
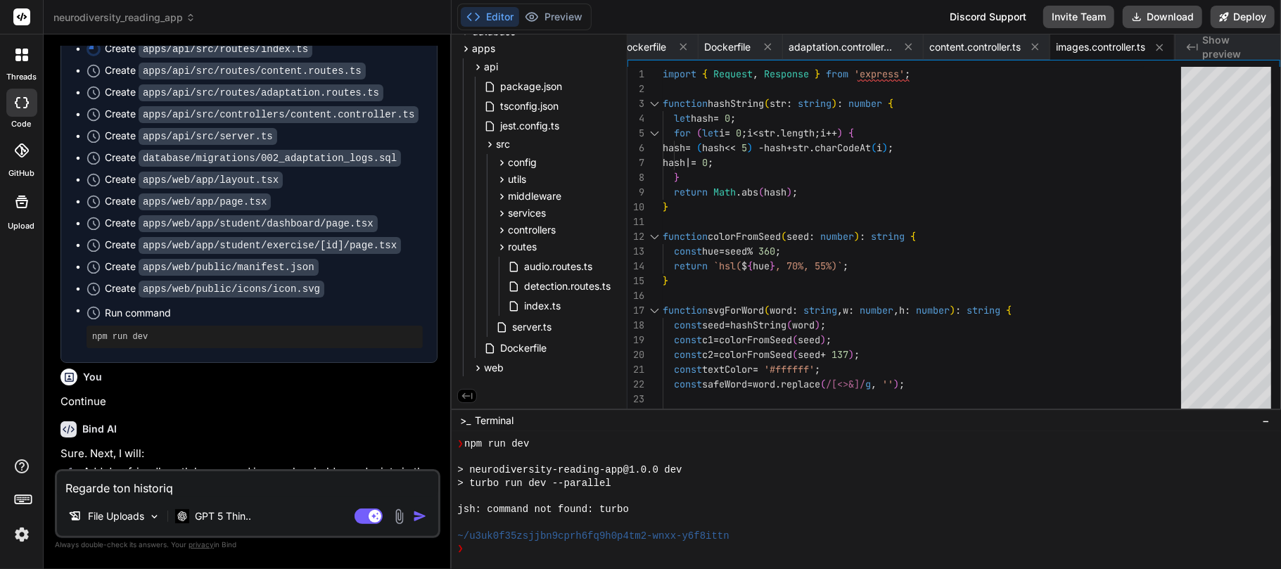
type textarea "Regarde ton historiqu"
type textarea "x"
type textarea "Regarde ton historique"
type textarea "x"
type textarea "Regarde ton historique,"
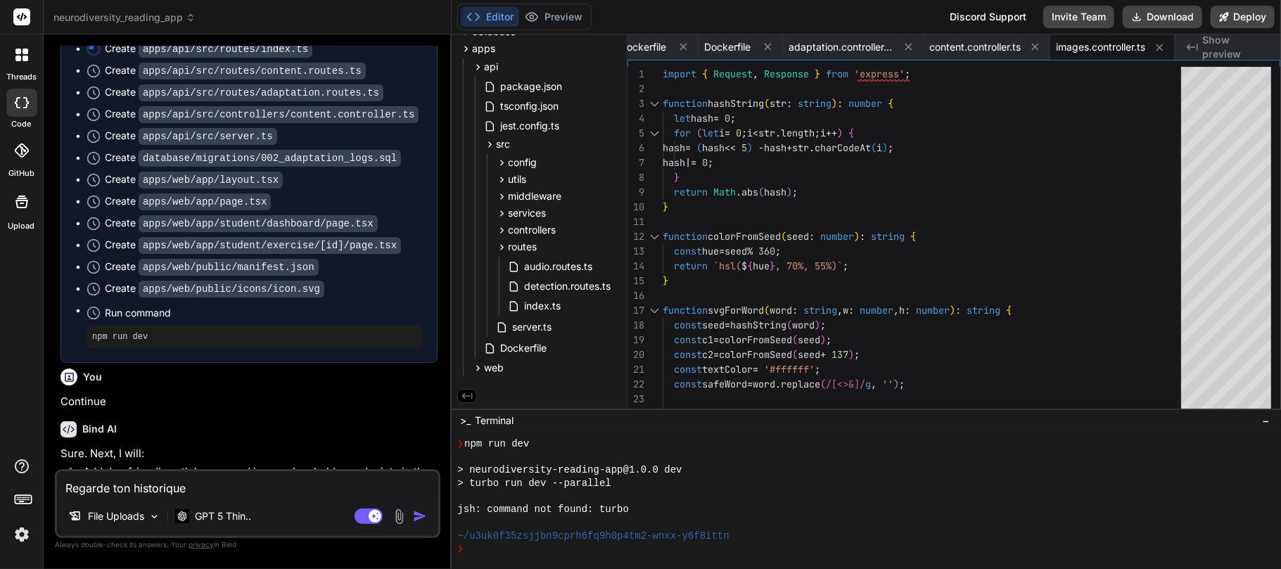
type textarea "x"
type textarea "Regarde ton historique,"
type textarea "x"
type textarea "Regarde ton historique, i"
type textarea "x"
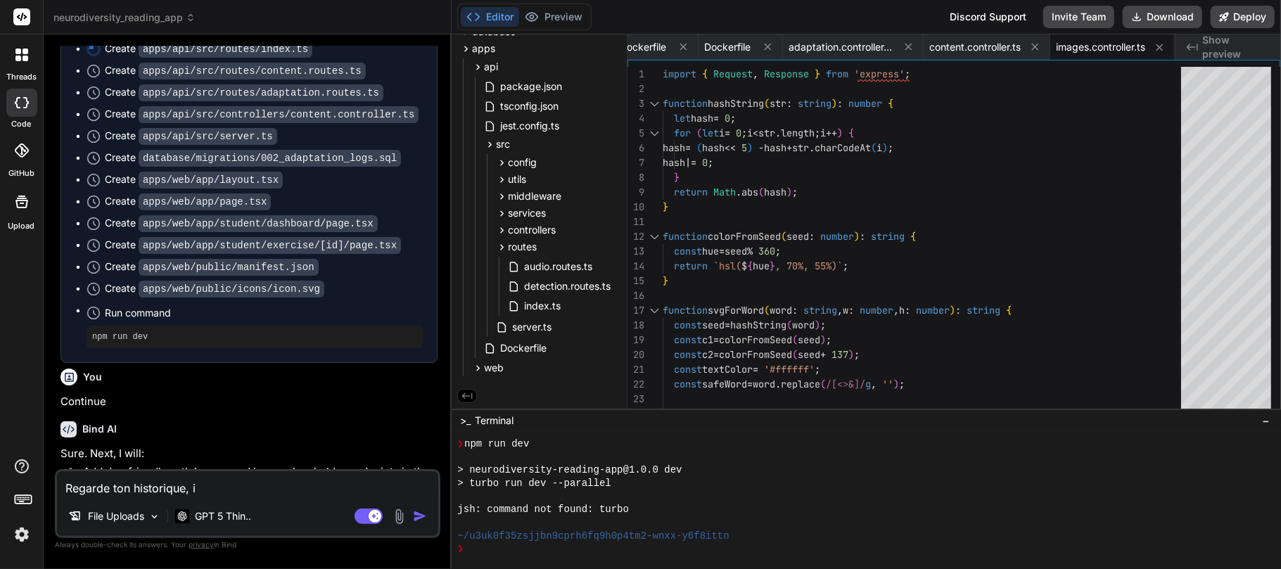
type textarea "Regarde ton historique, il"
type textarea "x"
type textarea "Regarde ton historique, il"
type textarea "x"
type textarea "Regarde ton historique, il m"
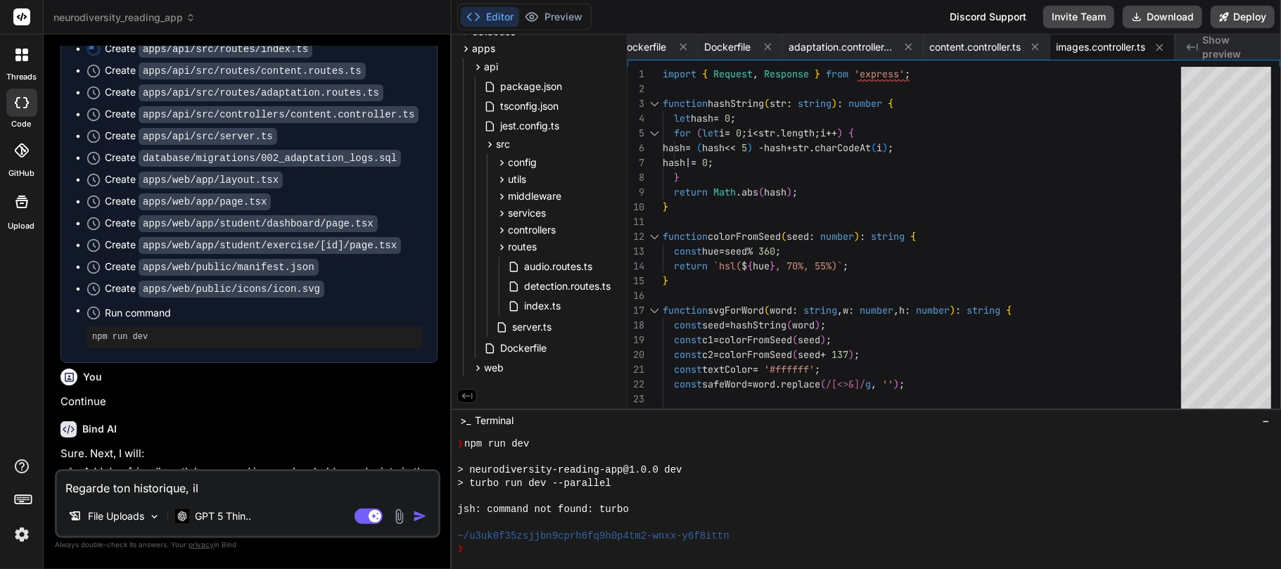
type textarea "x"
type textarea "Regarde ton historique, il ma"
type textarea "x"
type textarea "Regarde ton historique, il man"
type textarea "x"
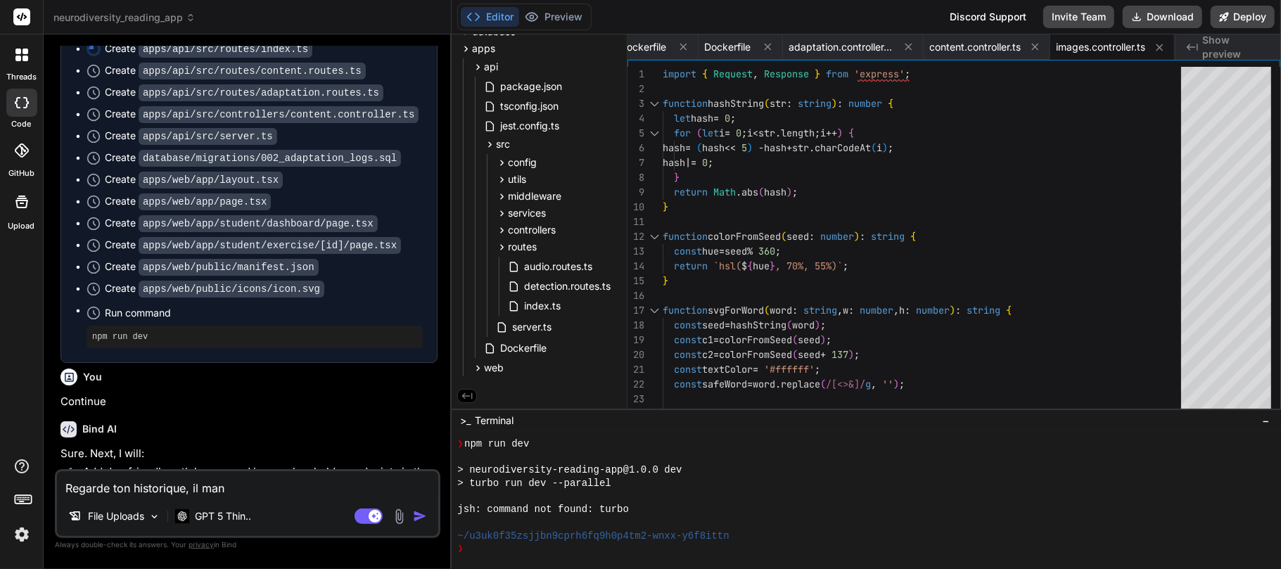
type textarea "Regarde ton historique, il manq"
type textarea "x"
type textarea "Regarde ton historique, il manqu"
type textarea "x"
type textarea "Regarde ton historique, il manque"
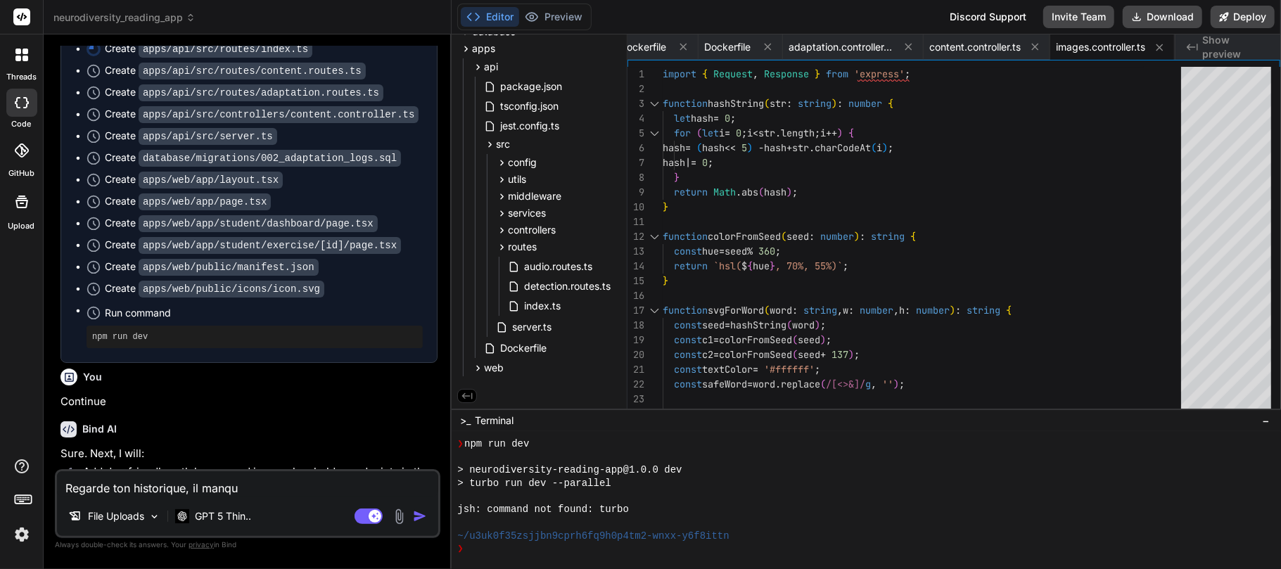
type textarea "x"
type textarea "Regarde ton historique, il manque"
type textarea "x"
type textarea "Regarde ton historique, il manque p"
type textarea "x"
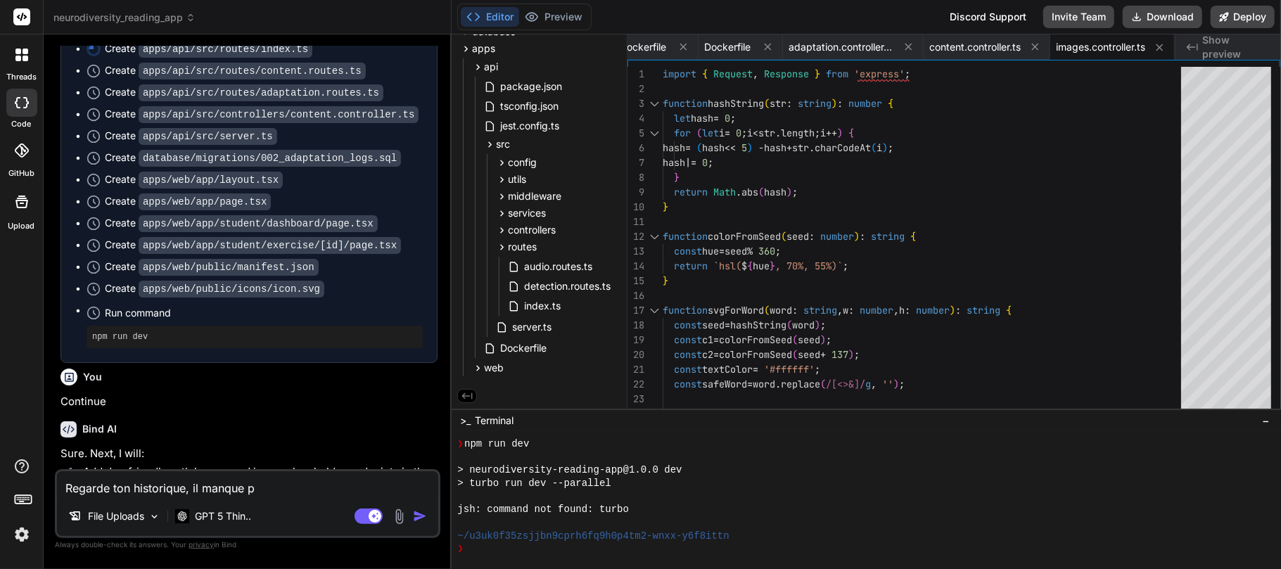
type textarea "Regarde ton historique, il manque pl"
type textarea "x"
type textarea "Regarde ton historique, il manque pla"
type textarea "x"
type textarea "Regarde ton historique, il manque pl"
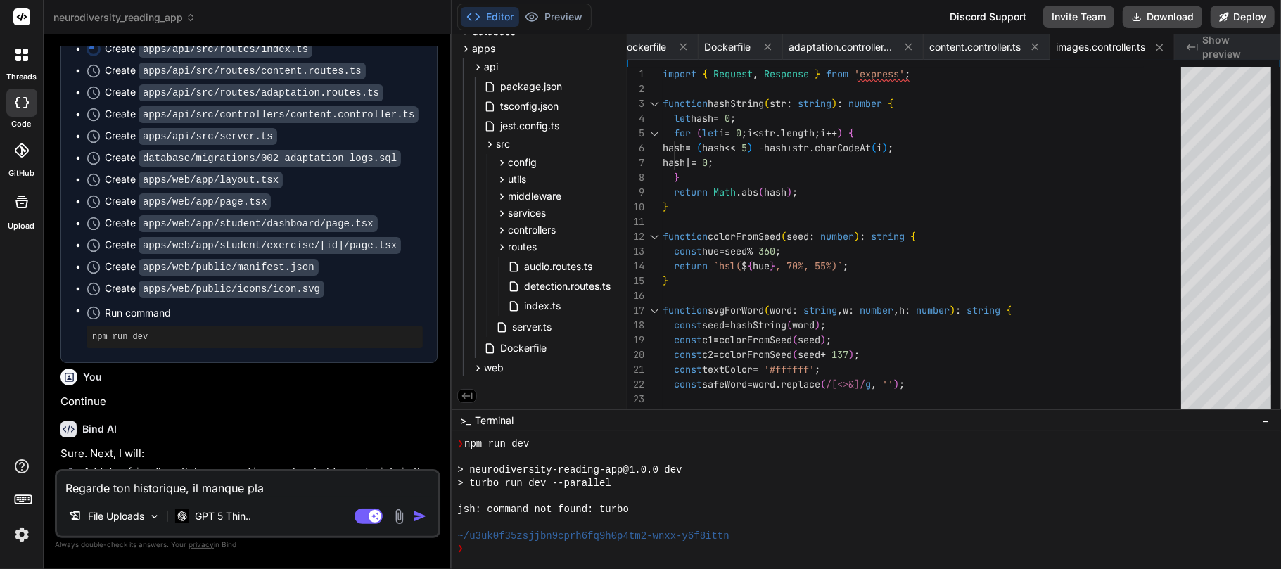
type textarea "x"
type textarea "Regarde ton historique, il manque ple"
type textarea "x"
type textarea "Regarde ton historique, il manque plei"
type textarea "x"
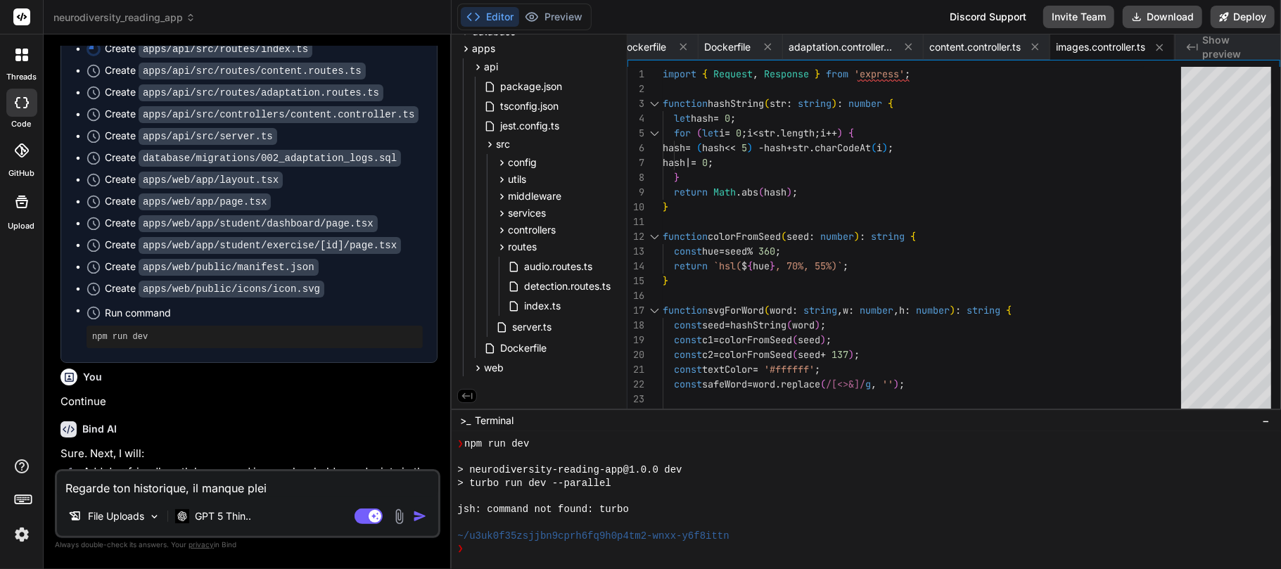
type textarea "Regarde ton historique, il manque plein"
type textarea "x"
type textarea "Regarde ton historique, il manque plein"
type textarea "x"
type textarea "Regarde ton historique, il manque plein d"
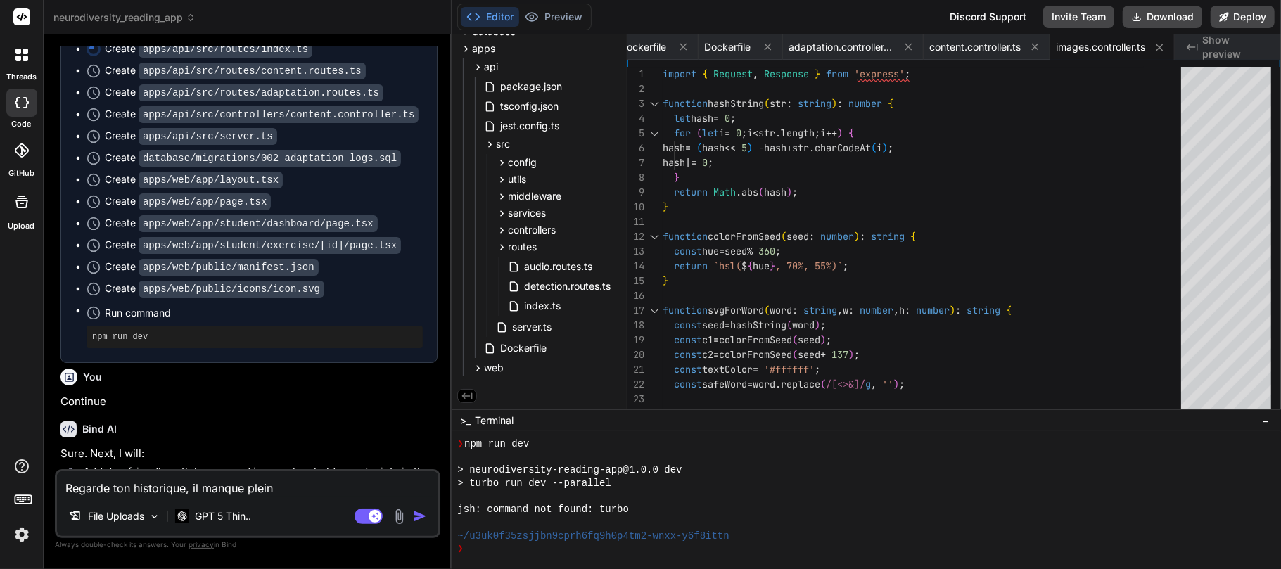
type textarea "x"
type textarea "Regarde ton historique, il manque plein de"
type textarea "x"
type textarea "Regarde ton historique, il manque plein de"
type textarea "x"
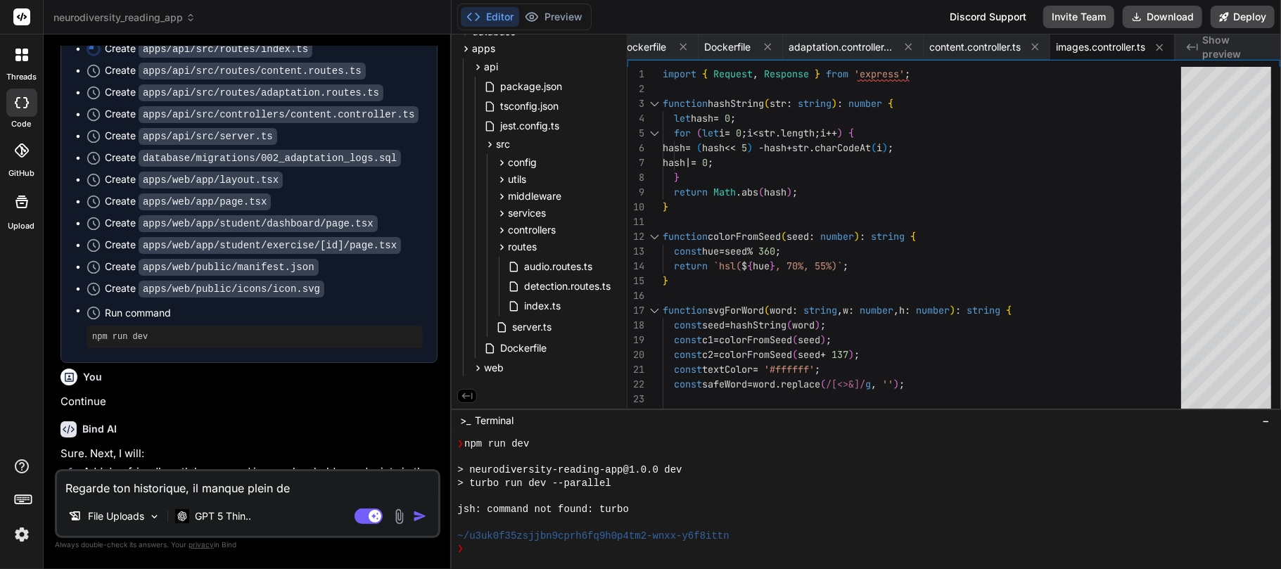
type textarea "Regarde ton historique, il manque plein de f"
type textarea "x"
type textarea "Regarde ton historique, il manque plein de fi"
type textarea "x"
type textarea "Regarde ton historique, il manque plein de fic"
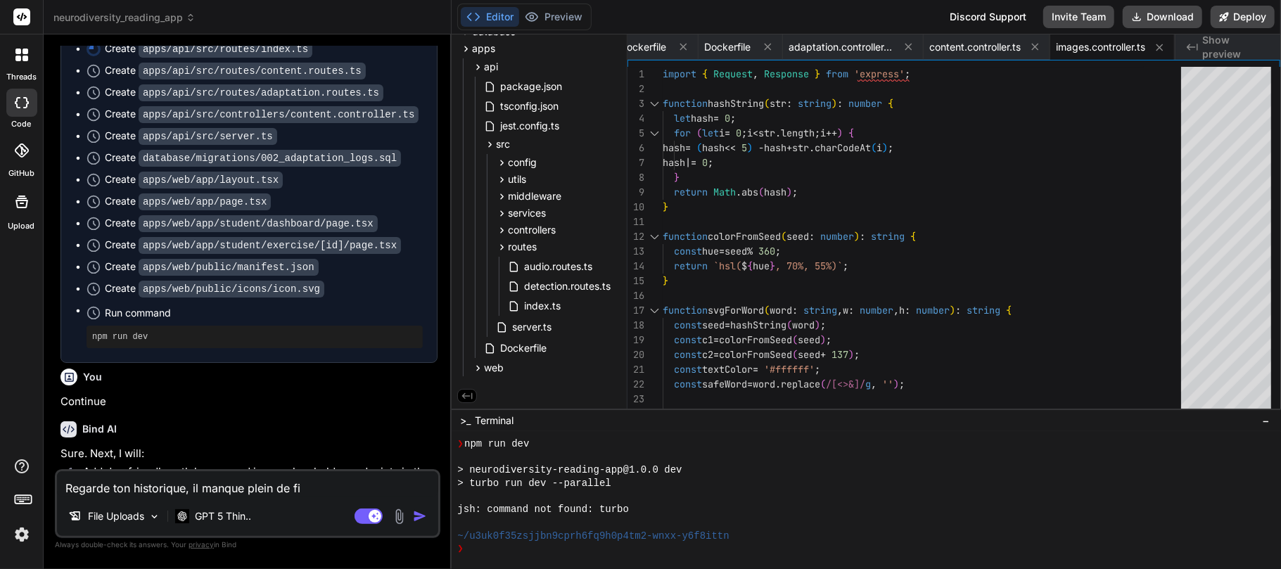
type textarea "x"
type textarea "Regarde ton historique, il manque plein de fich"
type textarea "x"
type textarea "Regarde ton historique, il manque plein de fichi"
type textarea "x"
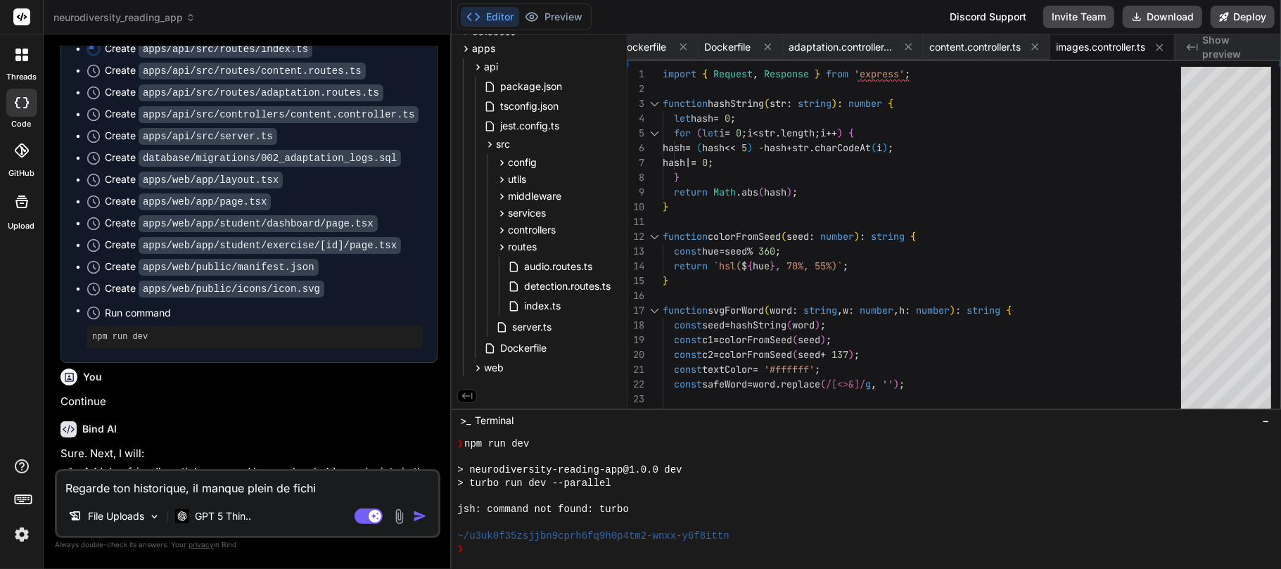
type textarea "Regarde ton historique, il manque plein de fichie"
type textarea "x"
type textarea "Regarde ton historique, il manque plein de fichier"
type textarea "x"
type textarea "Regarde ton historique, il manque plein de fichiers"
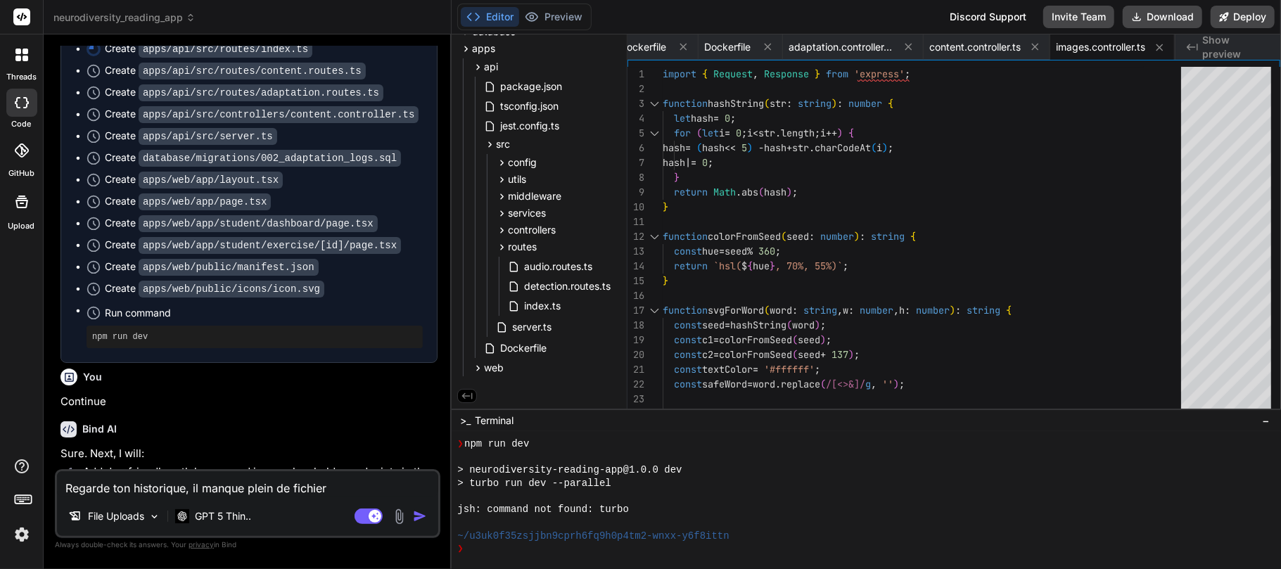
type textarea "x"
type textarea "Regarde ton historique, il manque plein de fichiers"
type textarea "x"
type textarea "Regarde ton historique, il manque plein de fichiers q"
type textarea "x"
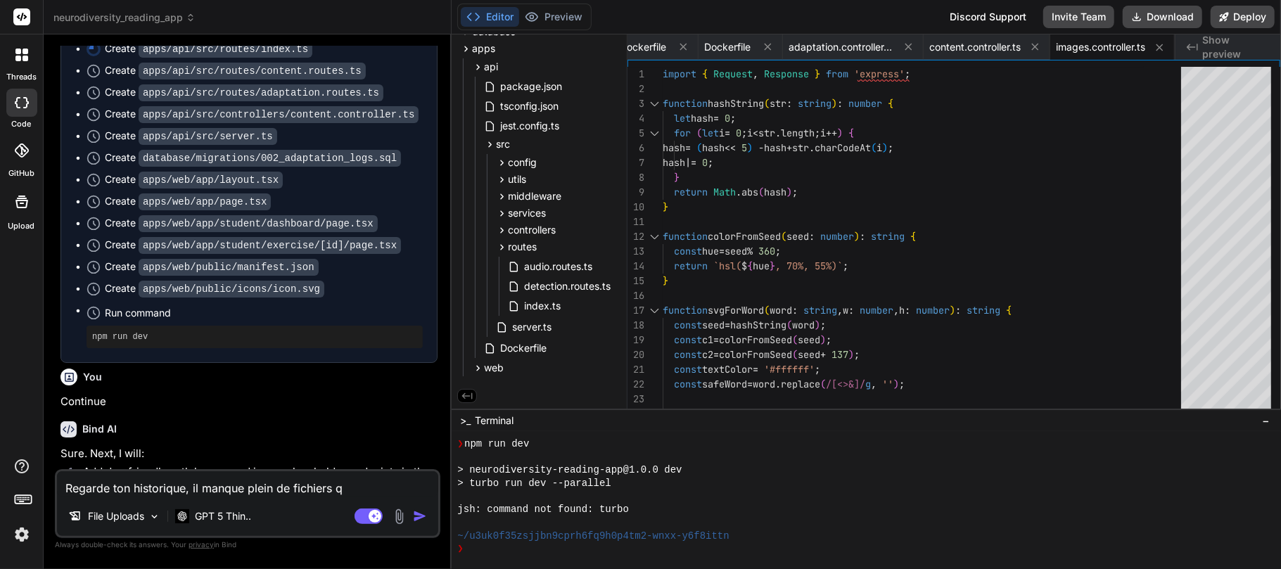
type textarea "Regarde ton historique, il manque plein de fichiers qu"
type textarea "x"
type textarea "Regarde ton historique, il manque plein de fichiers qui"
type textarea "x"
type textarea "Regarde ton historique, il manque plein de fichiers qui"
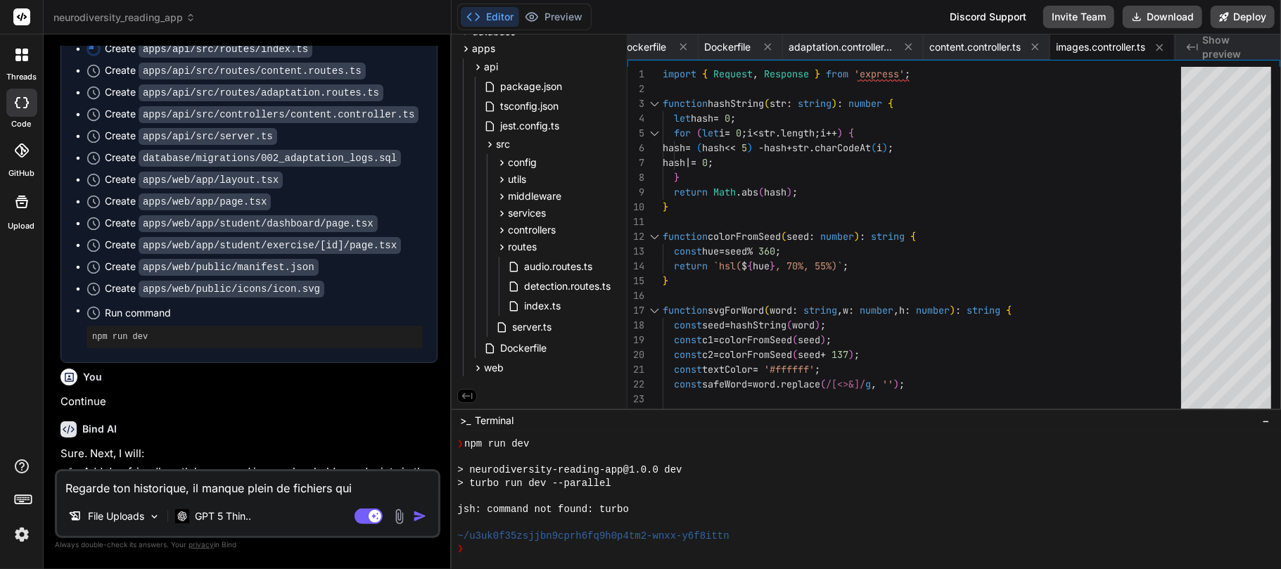
type textarea "x"
type textarea "Regarde ton historique, il manque plein de fichiers qui n"
type textarea "x"
type textarea "Regarde ton historique, il manque plein de fichiers qui n'"
type textarea "x"
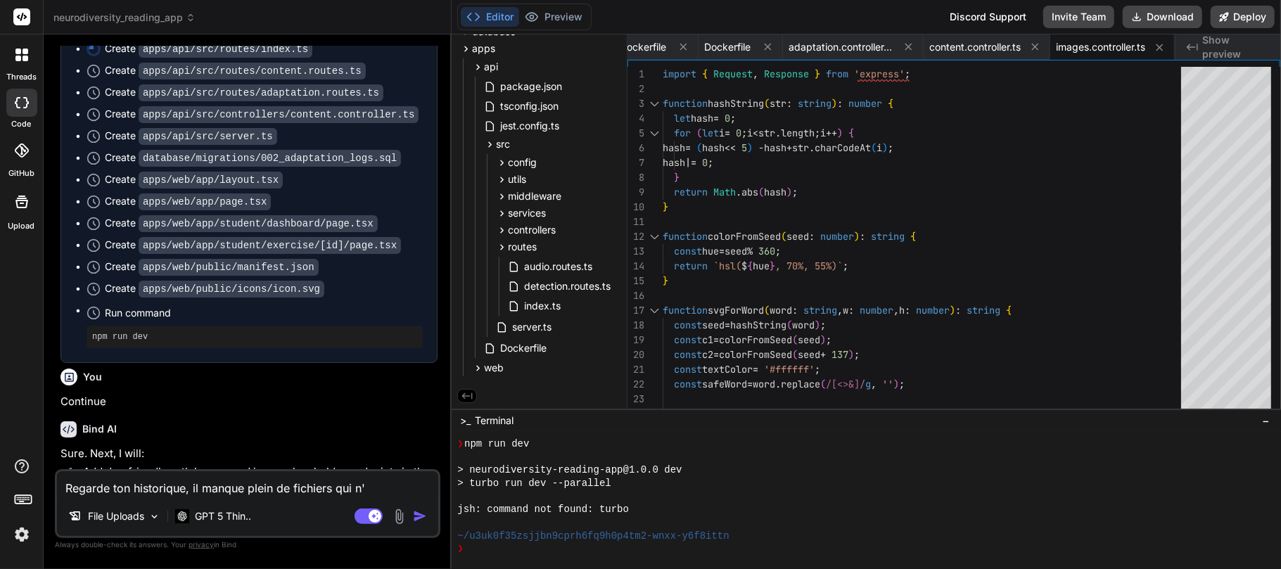
type textarea "Regarde ton historique, il manque plein de fichiers qui n'o"
type textarea "x"
type textarea "Regarde ton historique, il manque plein de fichiers qui n'on"
type textarea "x"
type textarea "Regarde ton historique, il manque plein de fichiers qui n'ont"
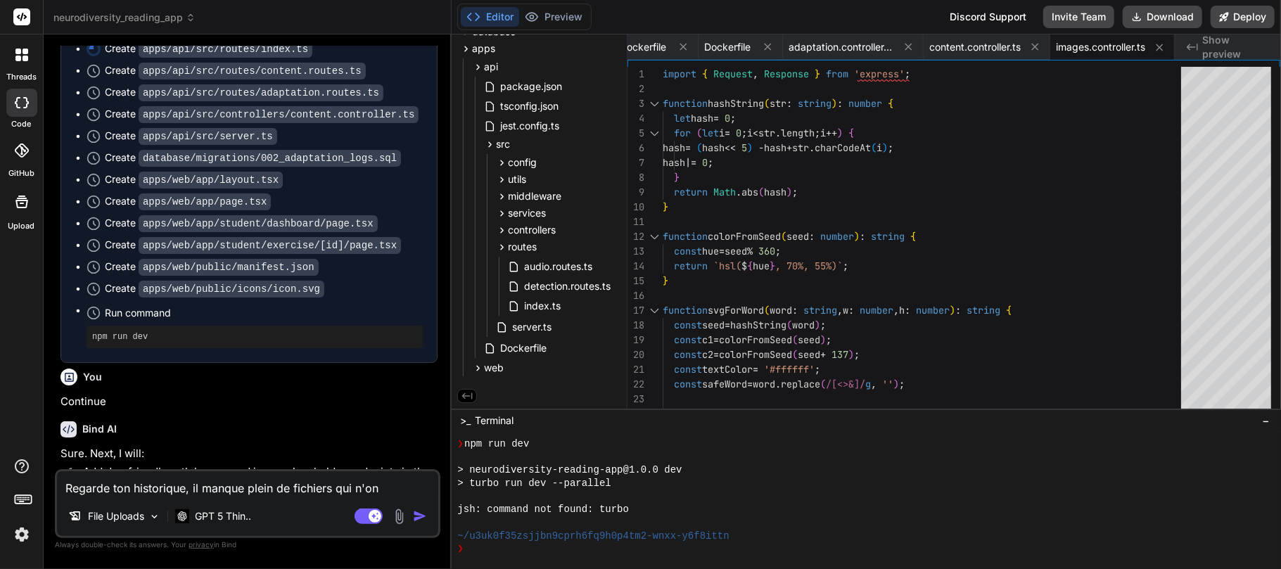
type textarea "x"
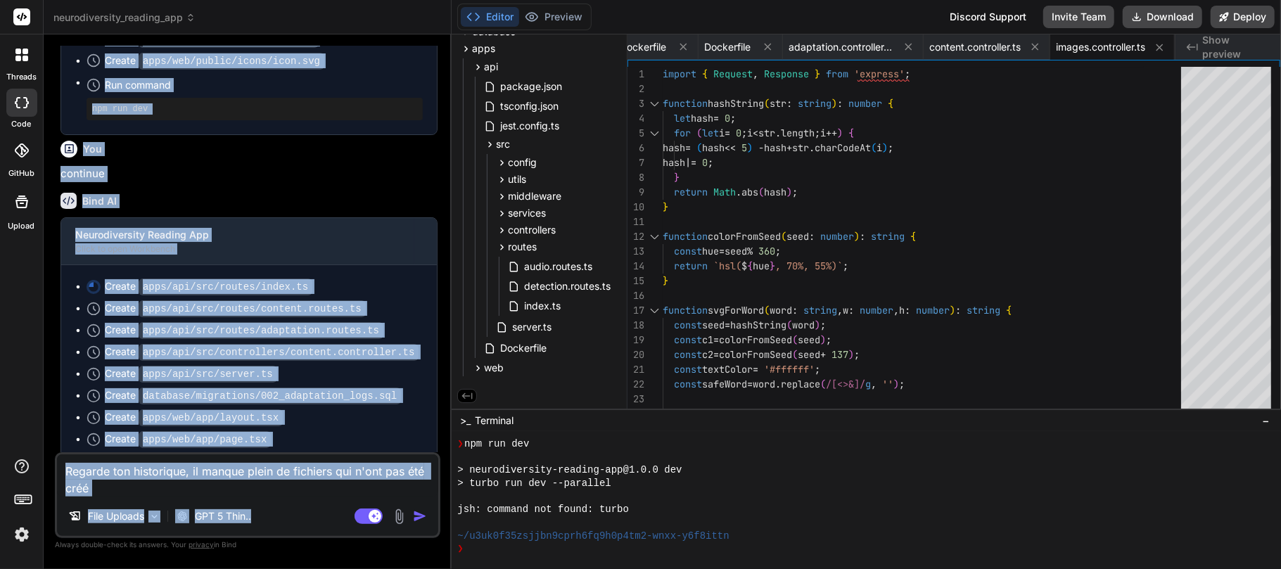
scroll to position [69584, 0]
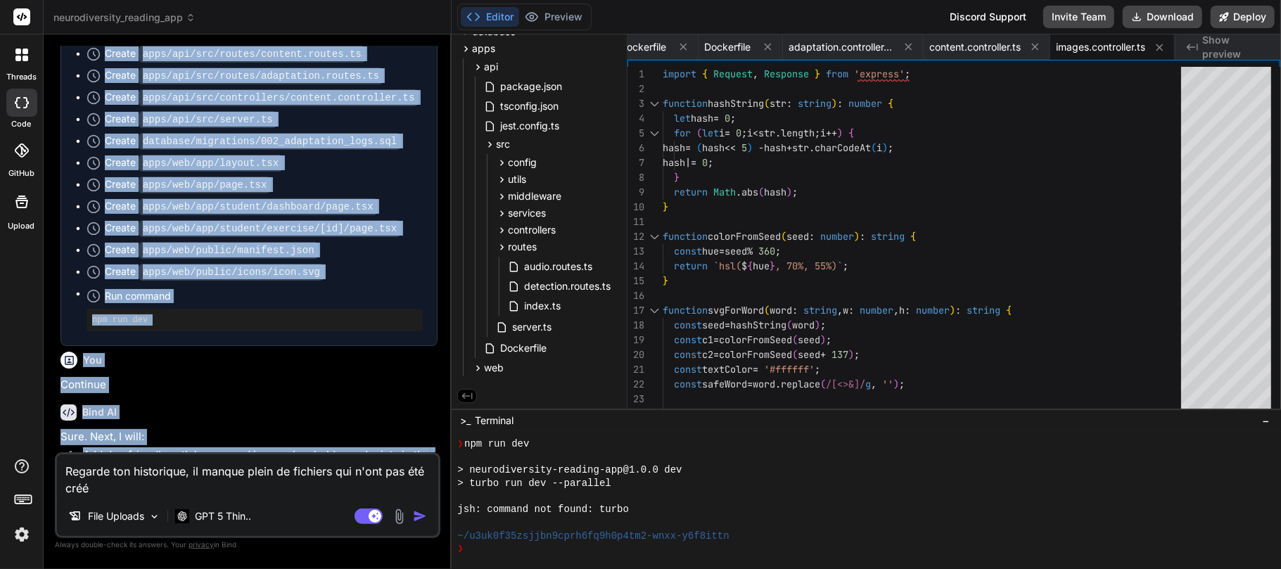
drag, startPoint x: 63, startPoint y: 183, endPoint x: 335, endPoint y: 419, distance: 360.0
click at [335, 420] on div "You Readjoy txt 642.12 KB Bind AI Sure. My first steps will be: Scaffold monore…" at bounding box center [249, 249] width 383 height 407
copy div "Create package.json Create apps/web/package.json Create .github/workflows/ci.ym…"
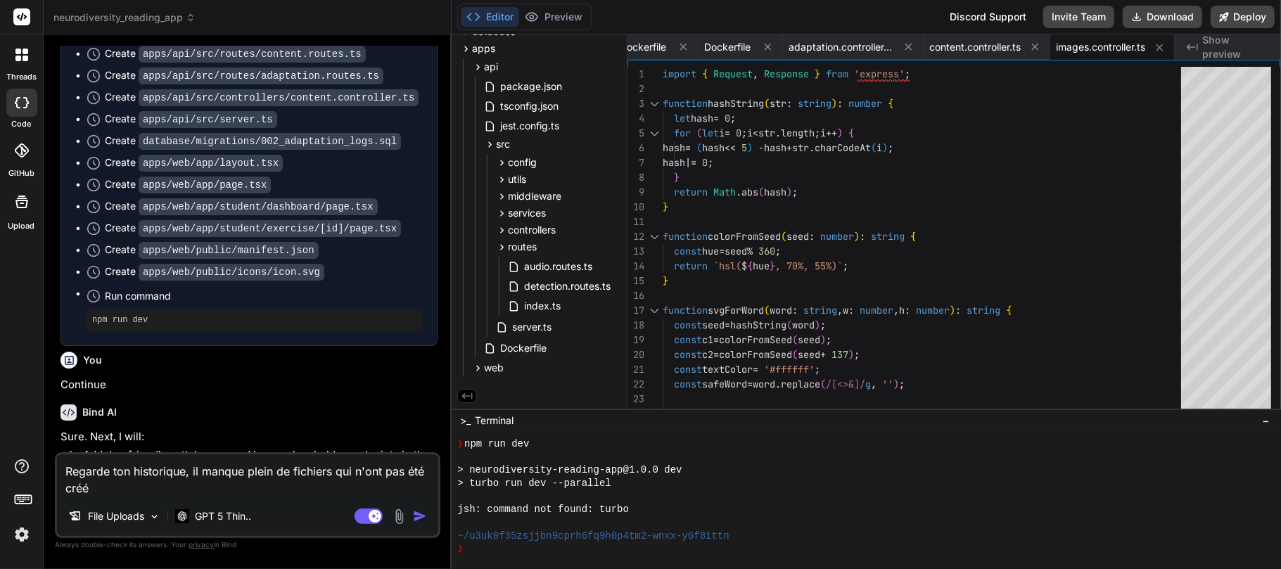
click at [128, 488] on textarea "Regarde ton historique, il manque plein de fichiers qui n'ont pas été créé" at bounding box center [247, 475] width 381 height 42
paste textarea "Create package.json Create apps/web/package.json Create .github/workflows/ci.ym…"
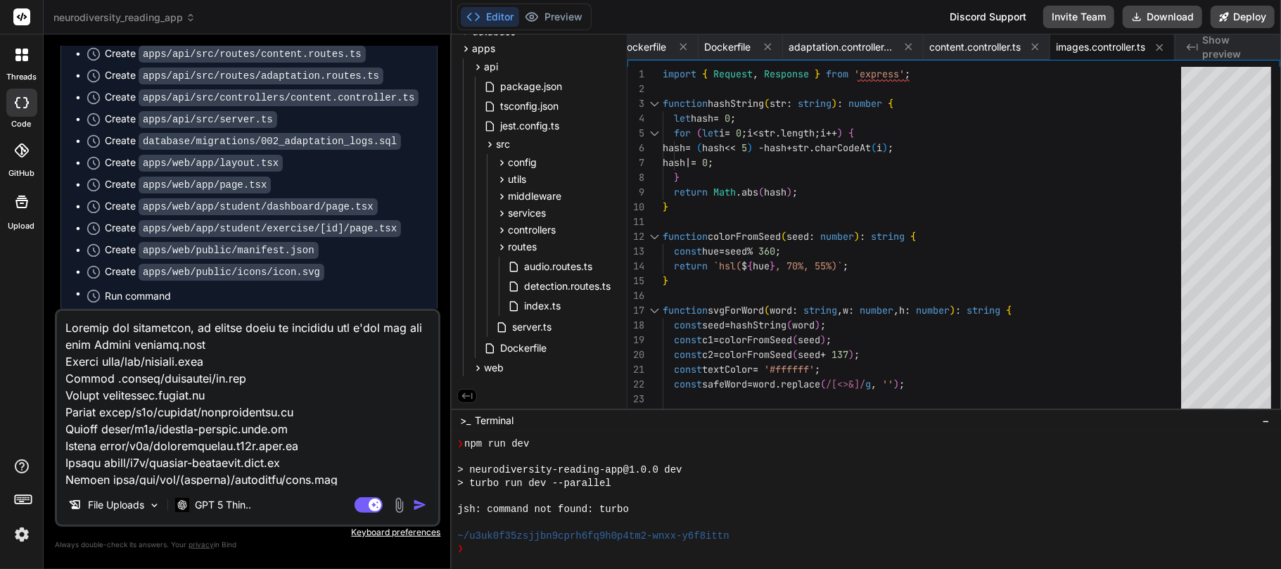
scroll to position [7294, 0]
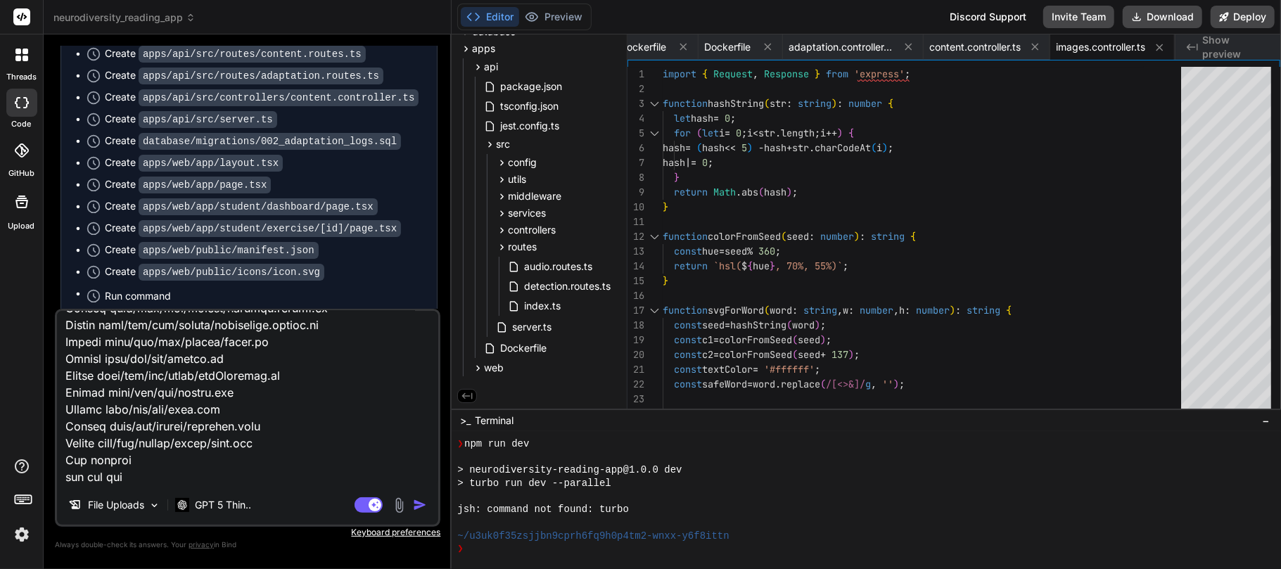
click at [423, 505] on img "button" at bounding box center [420, 505] width 14 height 14
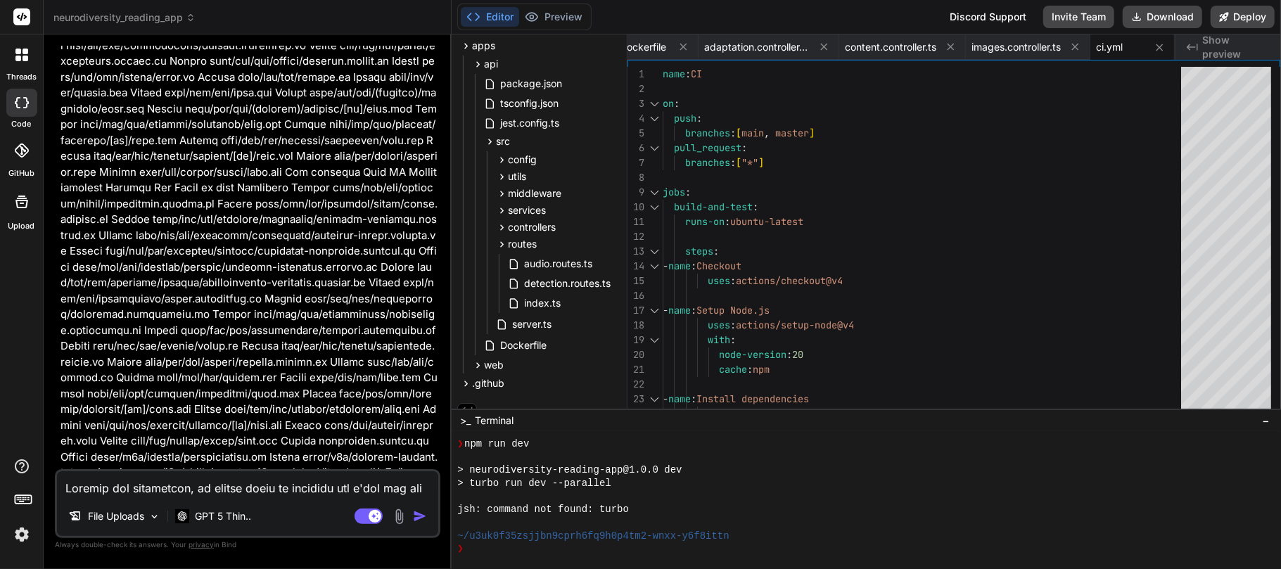
scroll to position [73017, 0]
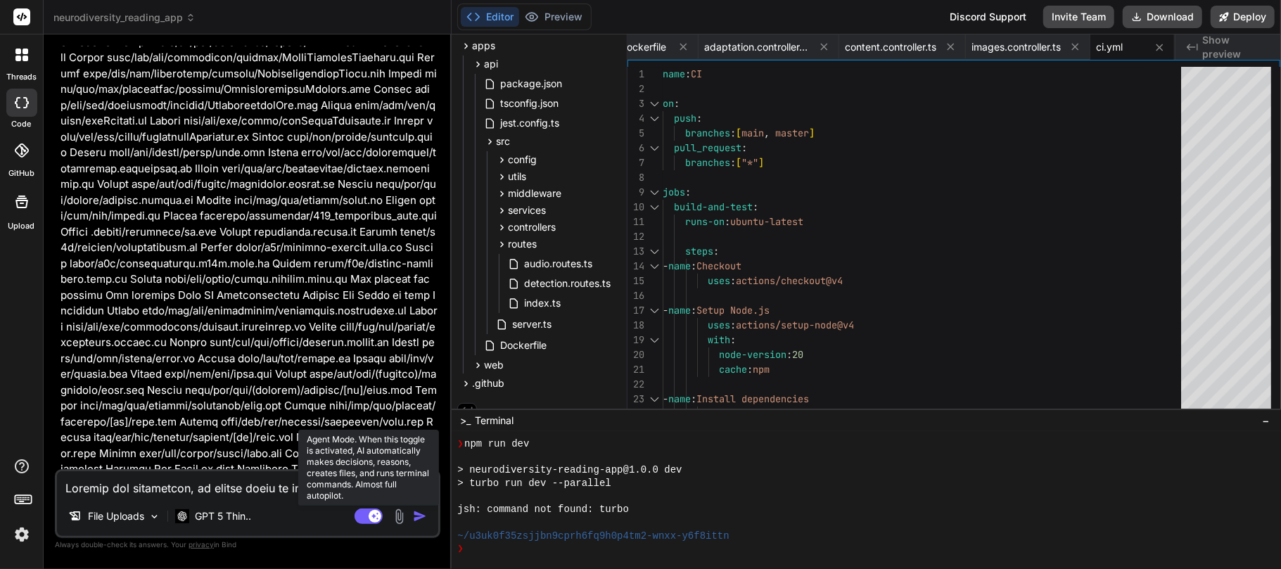
click at [369, 515] on rect at bounding box center [369, 516] width 28 height 15
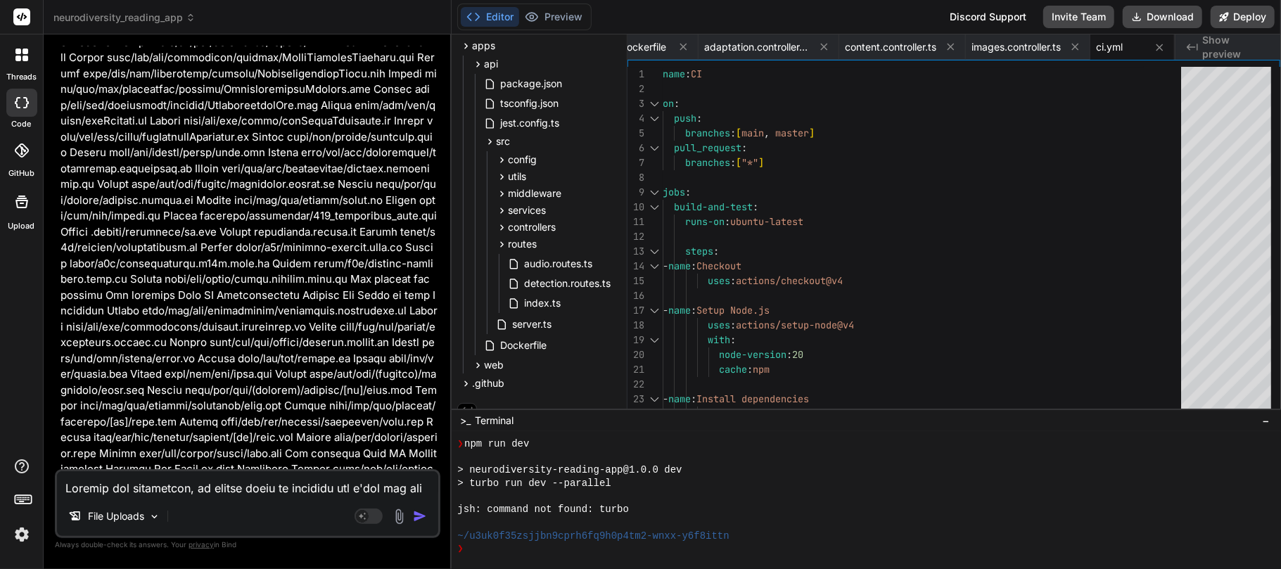
drag, startPoint x: 144, startPoint y: 180, endPoint x: 262, endPoint y: 178, distance: 118.9
copy code "playwright.config.ts"
drag, startPoint x: 114, startPoint y: 488, endPoint x: 120, endPoint y: 482, distance: 8.5
click at [114, 488] on textarea at bounding box center [247, 483] width 381 height 25
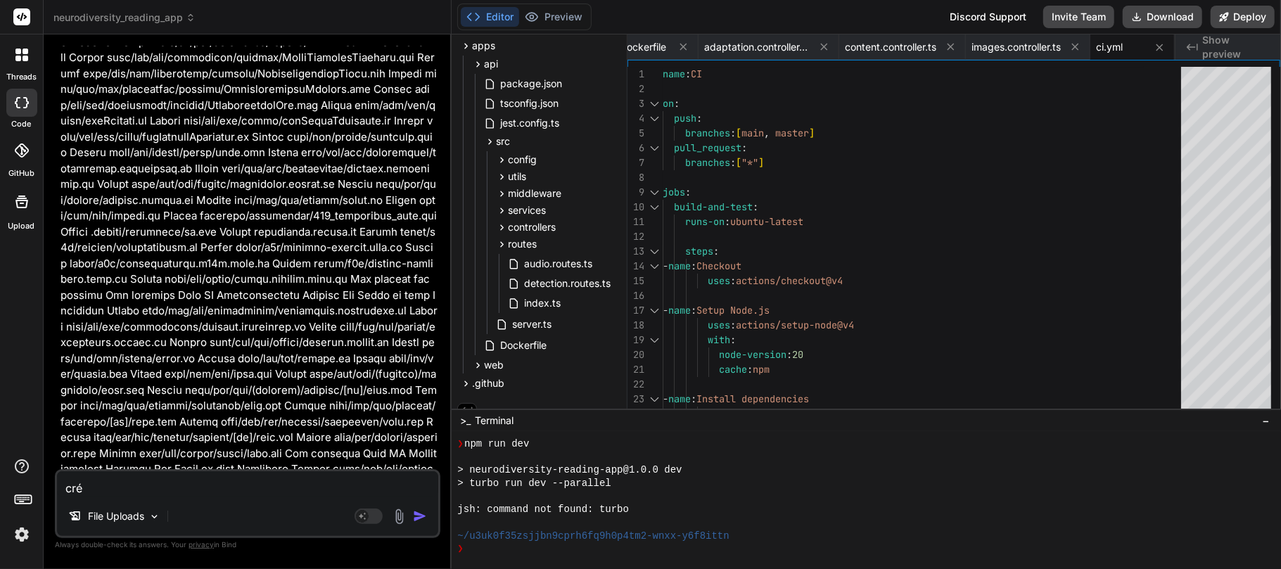
paste textarea "playwright.config.ts"
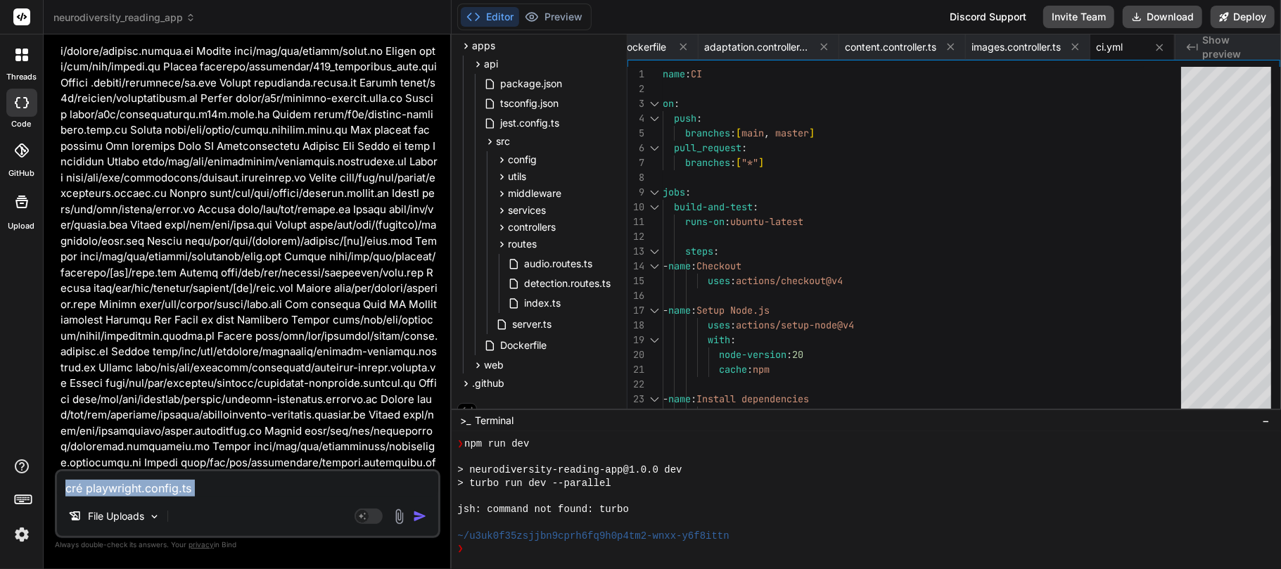
scroll to position [73392, 0]
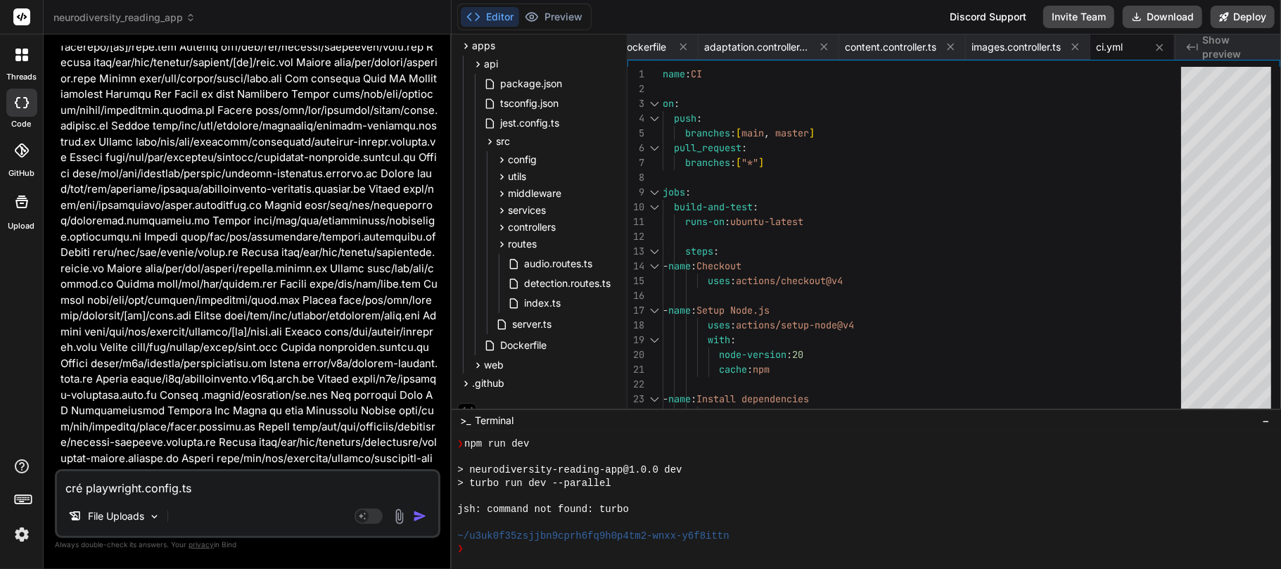
drag, startPoint x: 106, startPoint y: 181, endPoint x: 386, endPoint y: 341, distance: 323.3
copy ul "Create playwright.config.ts Create tests/e2e/helpers/accessibility.ts Create te…"
click at [77, 490] on textarea "cré playwright.config.ts" at bounding box center [247, 483] width 381 height 25
click at [76, 488] on textarea "cré playwright.config.ts" at bounding box center [247, 483] width 381 height 25
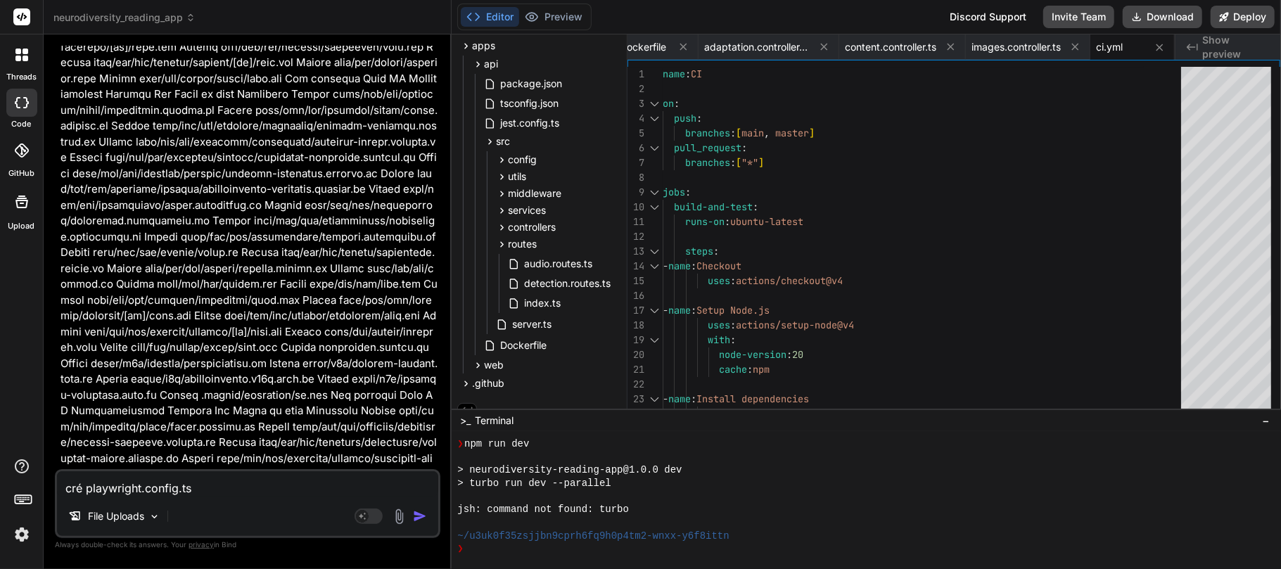
click at [76, 488] on textarea "cré playwright.config.ts" at bounding box center [247, 483] width 381 height 25
paste textarea "Create playwright.config.ts Create tests/e2e/helpers/accessibility.ts Create te…"
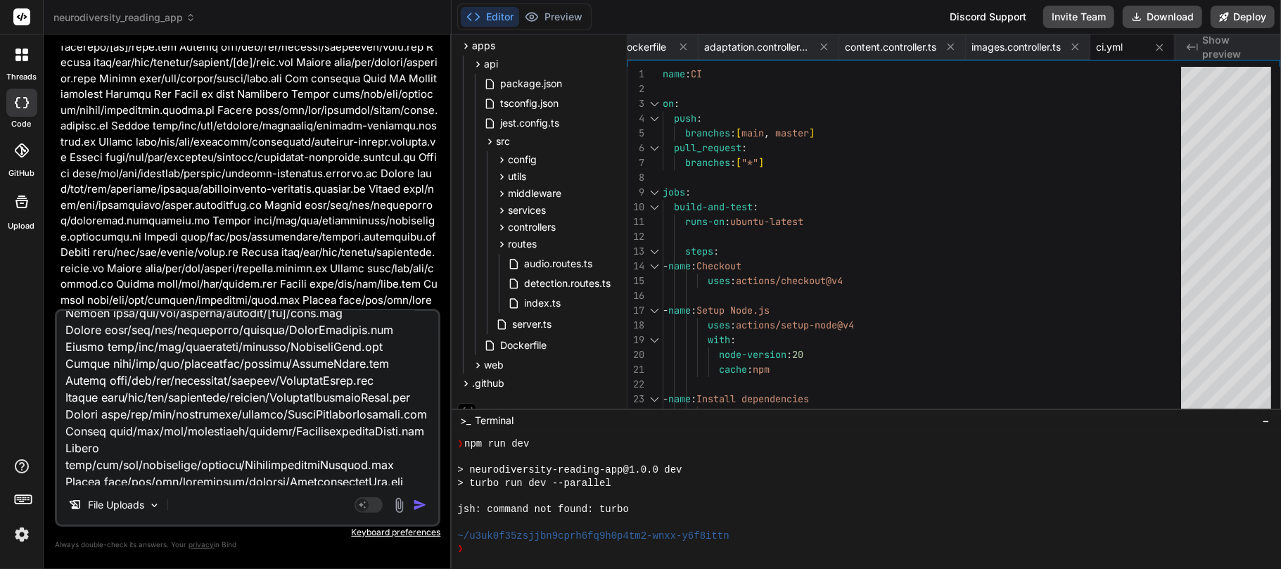
scroll to position [0, 0]
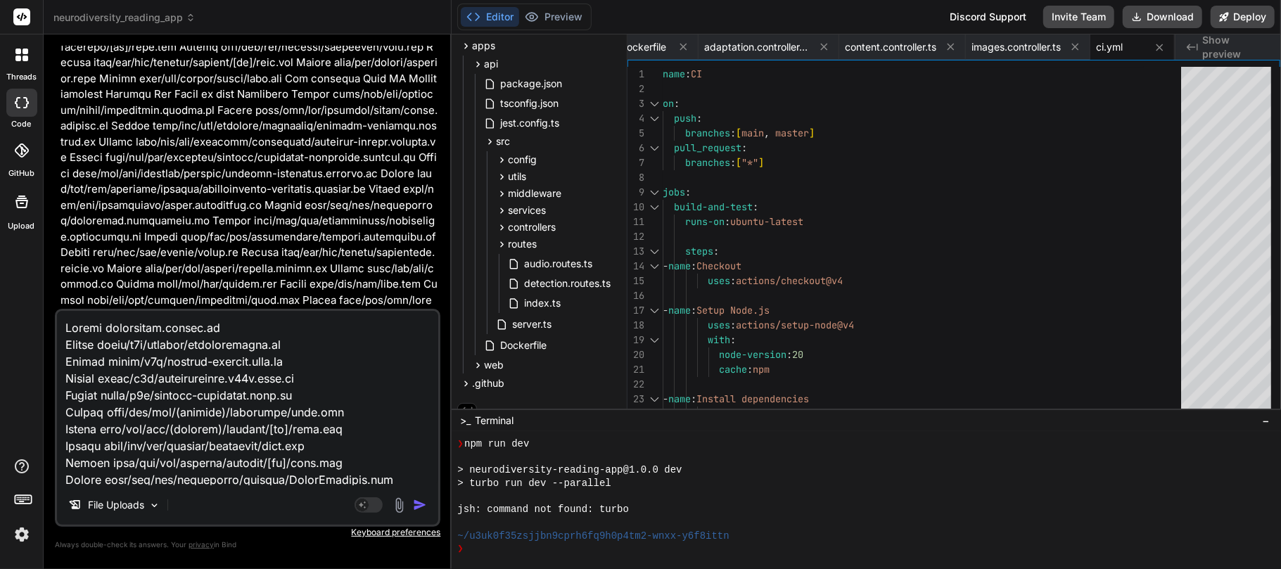
drag, startPoint x: 104, startPoint y: 325, endPoint x: 181, endPoint y: 336, distance: 78.1
click at [105, 325] on textarea at bounding box center [247, 398] width 381 height 174
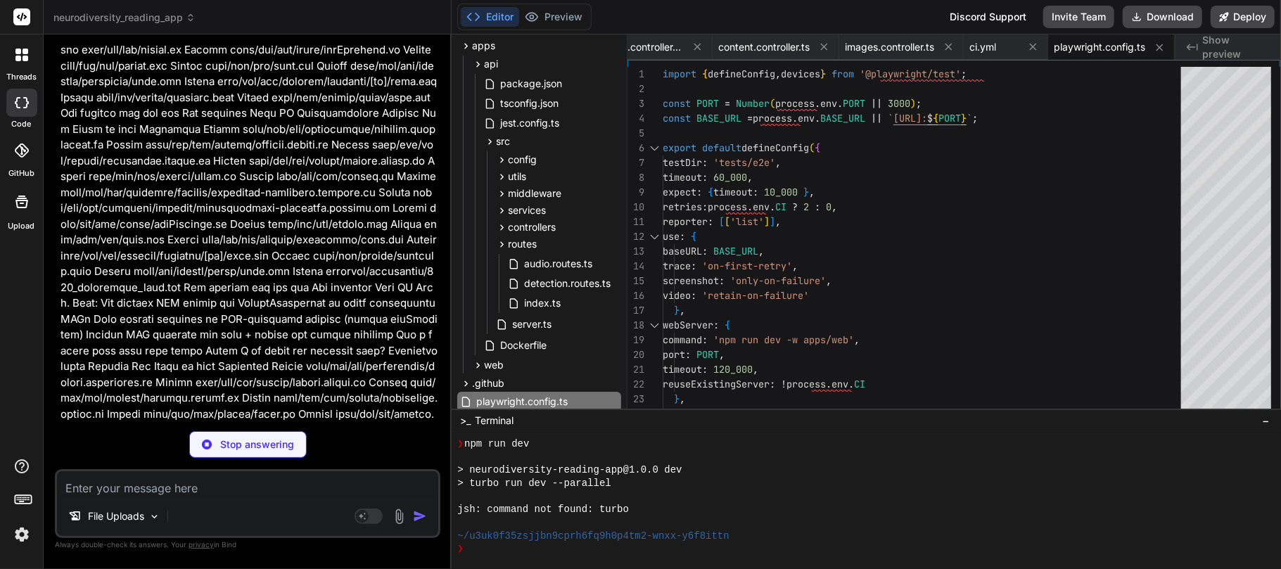
scroll to position [74262, 0]
